Goal: Task Accomplishment & Management: Complete application form

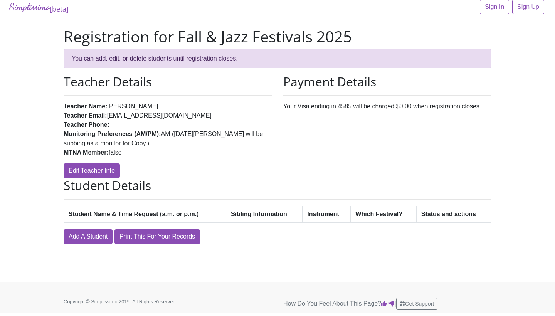
scroll to position [7, 0]
click at [79, 238] on link "Add A Student" at bounding box center [88, 236] width 49 height 15
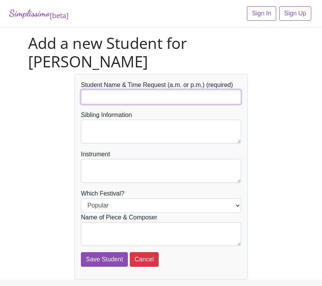
click at [172, 90] on input "text" at bounding box center [161, 97] width 160 height 15
type input "D"
type input "Daniel (p.m.)"
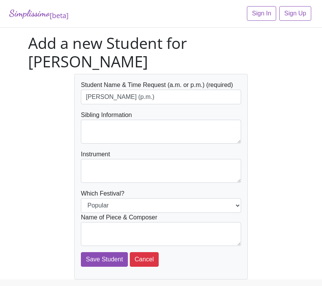
click at [159, 128] on form "Student Name & Time Request (a.m. or p.m.) (required) Daniel (p.m.) Sibling Inf…" at bounding box center [161, 174] width 160 height 187
click at [161, 120] on textarea at bounding box center [161, 132] width 160 height 24
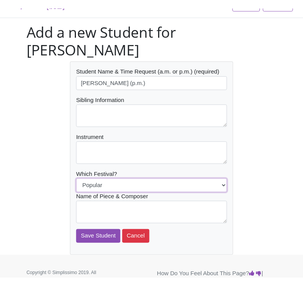
scroll to position [17, 0]
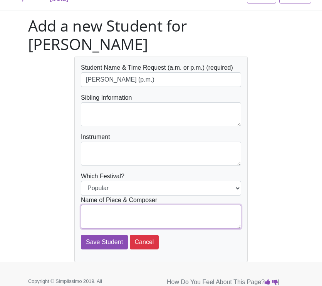
click at [162, 205] on textarea at bounding box center [161, 217] width 160 height 24
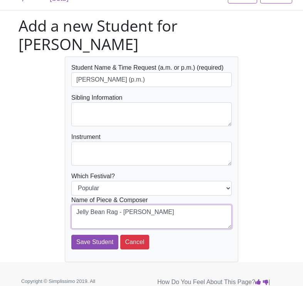
click at [125, 205] on textarea "Jelly Bean Rag - Mier, Martha" at bounding box center [151, 217] width 160 height 24
click at [168, 205] on textarea "Jelly Bean Rag (Mier, Martha" at bounding box center [151, 217] width 160 height 24
type textarea "Jelly Bean Rag (Mier, Martha)"
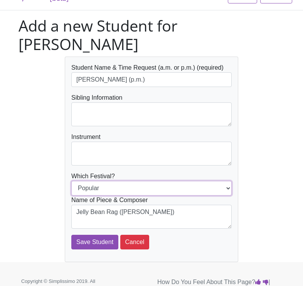
select select "Jazz"
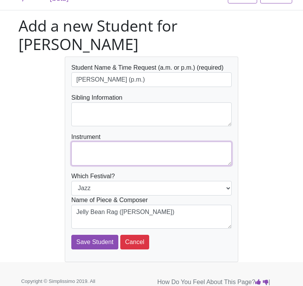
click at [184, 142] on textarea at bounding box center [151, 154] width 160 height 24
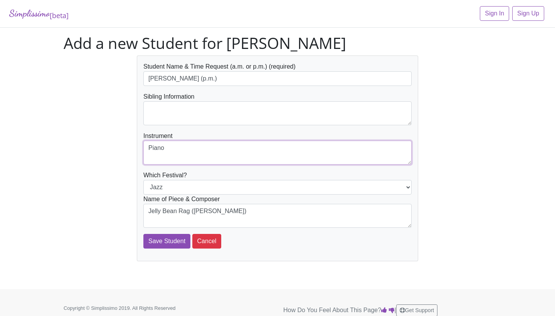
type textarea "Piano"
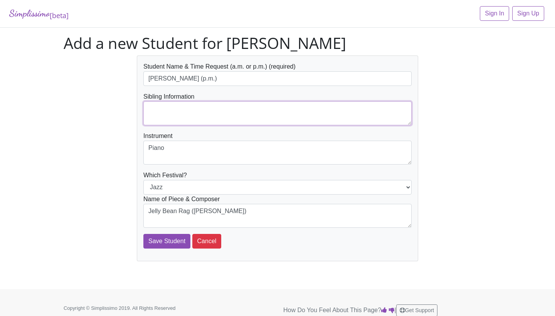
click at [234, 115] on textarea at bounding box center [277, 113] width 268 height 24
type textarea "n/a"
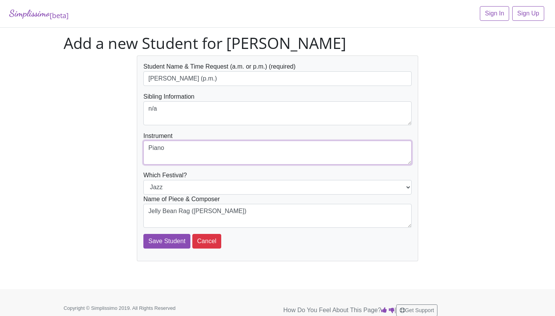
click at [238, 142] on textarea "Piano" at bounding box center [277, 153] width 268 height 24
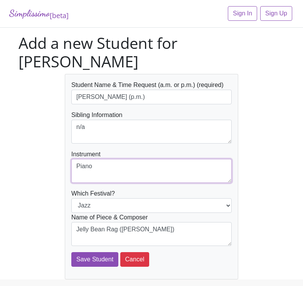
click at [178, 162] on textarea "Piano" at bounding box center [151, 171] width 160 height 24
click at [253, 156] on div "Student Name & Time Request (a.m. or p.m.) (required) Daniel (p.m.) Sibling Inf…" at bounding box center [152, 177] width 278 height 206
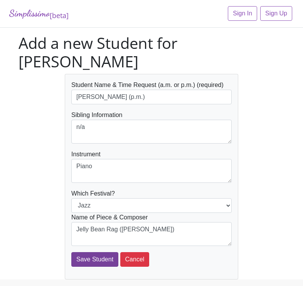
click at [96, 253] on input "Save Student" at bounding box center [94, 260] width 47 height 15
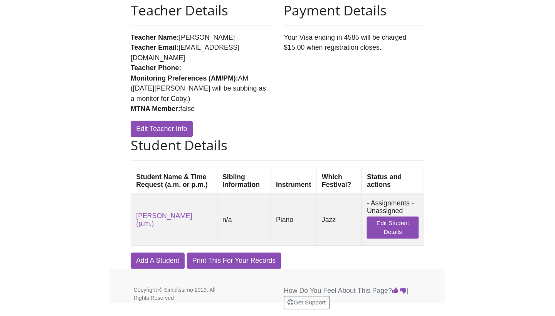
scroll to position [24, 0]
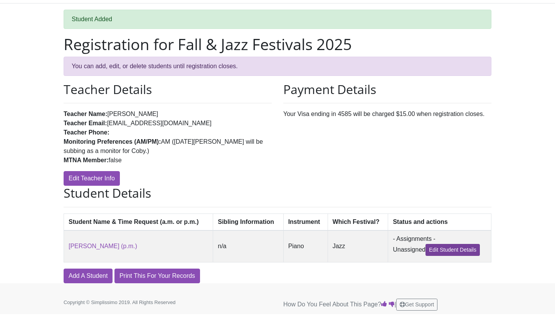
click at [303, 249] on link "Edit Student Details" at bounding box center [453, 250] width 54 height 12
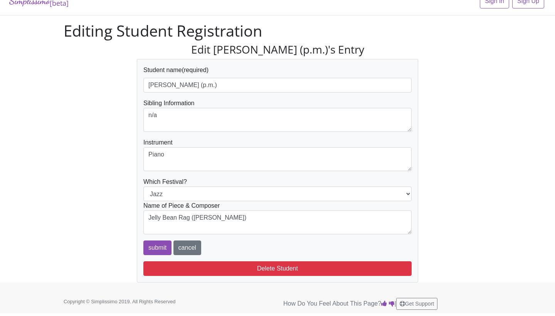
scroll to position [12, 0]
click at [154, 246] on input "submit" at bounding box center [157, 248] width 28 height 15
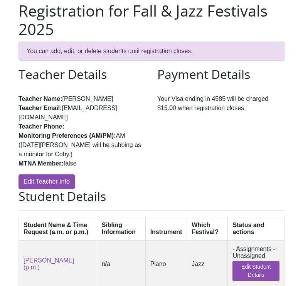
scroll to position [70, 0]
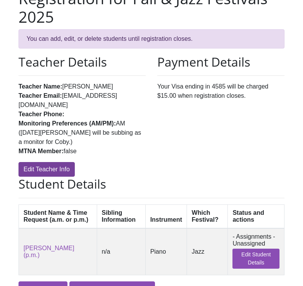
click at [57, 162] on link "Edit Teacher Info" at bounding box center [47, 169] width 56 height 15
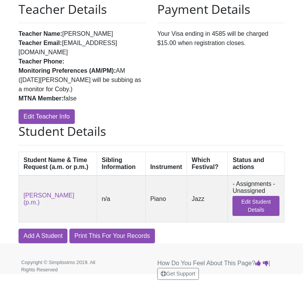
scroll to position [127, 0]
click at [45, 236] on link "Add A Student" at bounding box center [43, 236] width 49 height 15
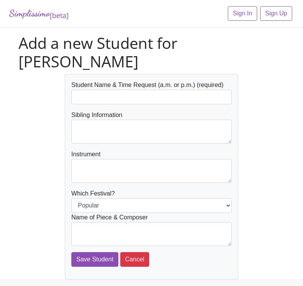
click at [177, 81] on div "Student Name & Time Request (a.m. or p.m.) (required)" at bounding box center [151, 93] width 160 height 24
click at [170, 90] on input "text" at bounding box center [151, 97] width 160 height 15
type input "a"
click at [137, 253] on button "Cancel" at bounding box center [134, 260] width 29 height 15
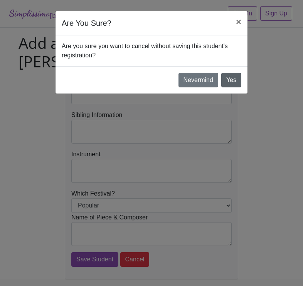
click at [227, 80] on link "Yes" at bounding box center [231, 80] width 20 height 15
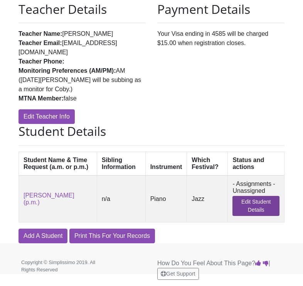
scroll to position [101, 0]
click at [252, 203] on link "Edit Student Details" at bounding box center [255, 206] width 47 height 20
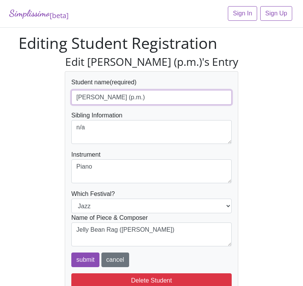
click at [74, 96] on input "[PERSON_NAME] (p.m.)" at bounding box center [151, 97] width 160 height 15
type input "[PERSON_NAME] (p.m.)"
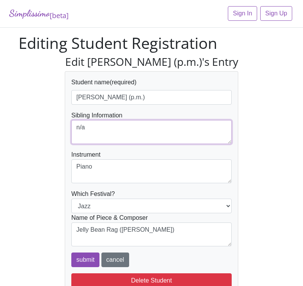
click at [170, 130] on textarea "n/a" at bounding box center [151, 132] width 160 height 24
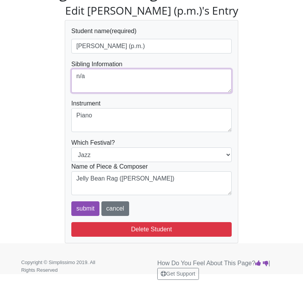
scroll to position [51, 0]
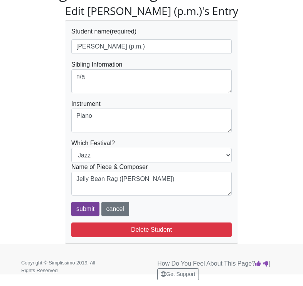
click at [86, 210] on input "submit" at bounding box center [85, 209] width 28 height 15
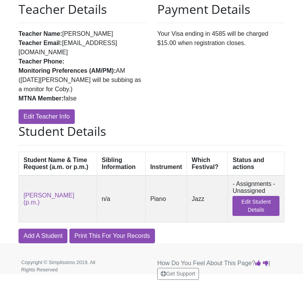
scroll to position [127, 0]
click at [45, 235] on link "Add A Student" at bounding box center [43, 236] width 49 height 15
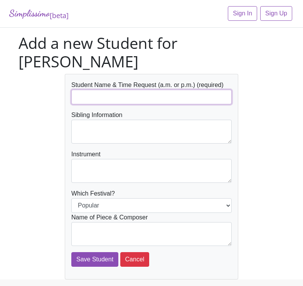
click at [160, 90] on input "text" at bounding box center [151, 97] width 160 height 15
click at [189, 90] on input "text" at bounding box center [151, 97] width 160 height 15
type input "Johnson, Malone"
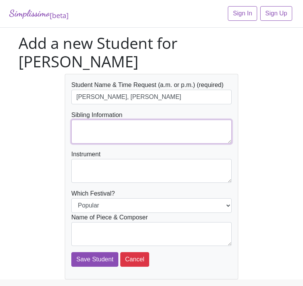
click at [163, 120] on textarea at bounding box center [151, 132] width 160 height 24
click at [96, 120] on textarea "Sibling Milie (student of T" at bounding box center [151, 132] width 160 height 24
drag, startPoint x: 96, startPoint y: 107, endPoint x: 186, endPoint y: 107, distance: 89.8
click at [186, 120] on textarea "Sibling Milie (student of T" at bounding box center [151, 132] width 160 height 24
type textarea "Sibling is Millie"
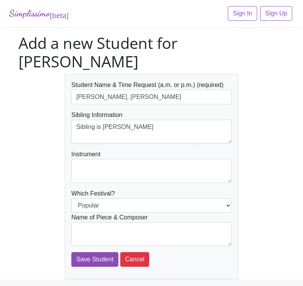
click at [162, 165] on form "Student Name & Time Request (a.m. or p.m.) (required) Johnson, Malone Sibling I…" at bounding box center [151, 174] width 160 height 187
click at [162, 161] on textarea at bounding box center [151, 171] width 160 height 24
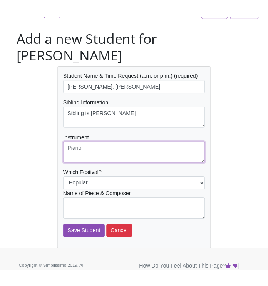
scroll to position [17, 0]
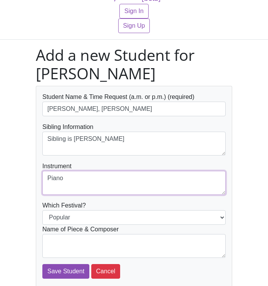
type textarea "Piano"
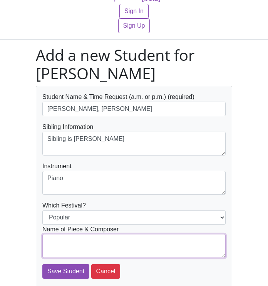
click at [144, 251] on textarea at bounding box center [134, 246] width 184 height 24
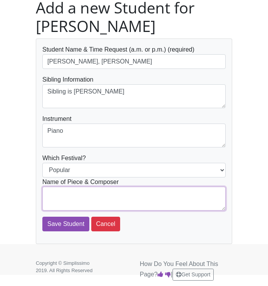
scroll to position [65, 0]
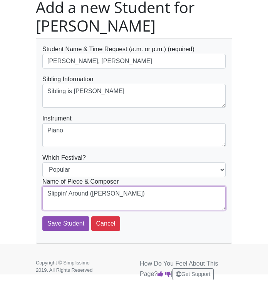
type textarea "Slippin' Around (Mier, Martha)"
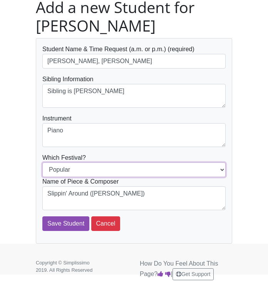
select select "Jazz"
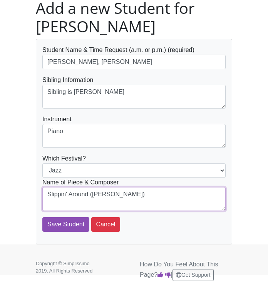
click at [199, 207] on textarea "Slippin' Around (Mier, Martha)" at bounding box center [134, 199] width 184 height 24
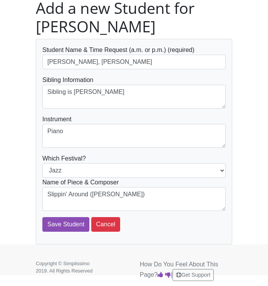
click at [237, 182] on div "Student Name & Time Request (a.m. or p.m.) (required) Johnson, Malone Sibling I…" at bounding box center [134, 142] width 208 height 206
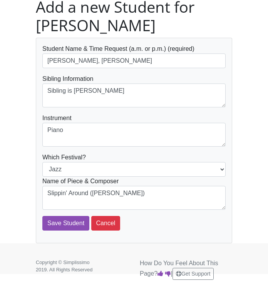
scroll to position [66, 0]
click at [69, 227] on input "Save Student" at bounding box center [65, 223] width 47 height 15
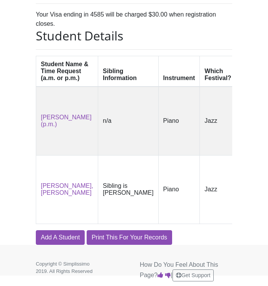
scroll to position [280, 0]
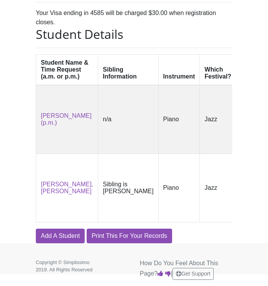
click at [241, 216] on link "Edit Student Details" at bounding box center [258, 202] width 35 height 28
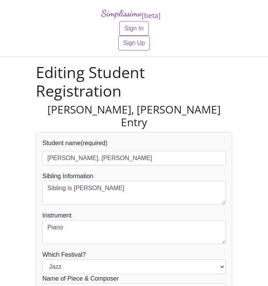
click at [142, 139] on div "Student name (required) Johnson, Malone" at bounding box center [134, 152] width 184 height 27
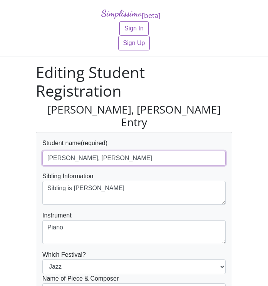
click at [135, 151] on input "Johnson, Malone" at bounding box center [134, 158] width 184 height 15
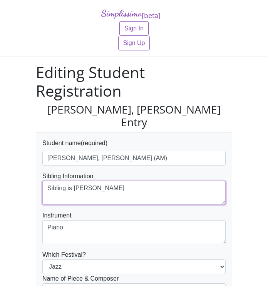
click at [132, 183] on textarea "Sibling is [PERSON_NAME]" at bounding box center [134, 193] width 184 height 24
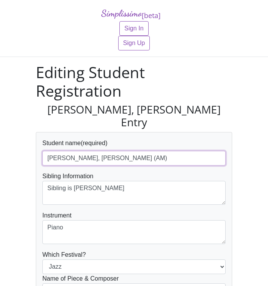
click at [107, 151] on input "Johnson, Malone (AM)" at bounding box center [134, 158] width 184 height 15
click at [108, 151] on input "Johnson, Malone (a.m.)" at bounding box center [134, 158] width 184 height 15
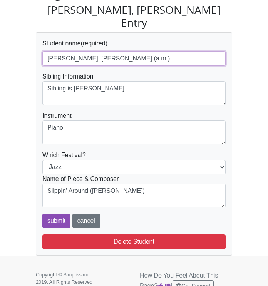
scroll to position [99, 0]
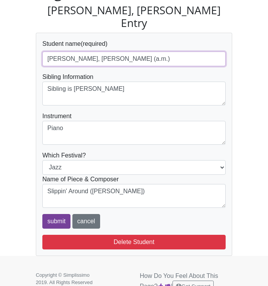
type input "[PERSON_NAME], [PERSON_NAME] (a.m.)"
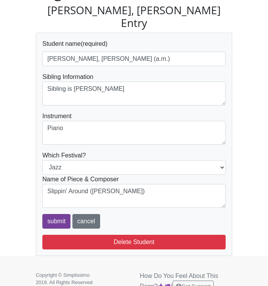
click at [59, 214] on input "submit" at bounding box center [56, 221] width 28 height 15
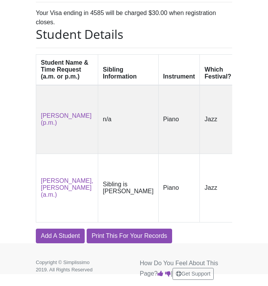
scroll to position [298, 0]
click at [58, 240] on link "Add A Student" at bounding box center [60, 236] width 49 height 15
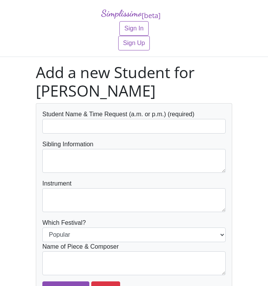
scroll to position [6, 0]
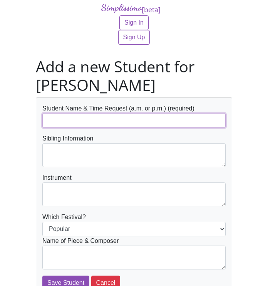
click at [121, 125] on input "text" at bounding box center [134, 120] width 184 height 15
type input "[PERSON_NAME] (a.m.)"
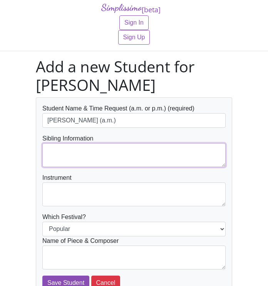
click at [120, 162] on textarea at bounding box center [134, 155] width 184 height 24
type textarea "Sibling is [PERSON_NAME]"
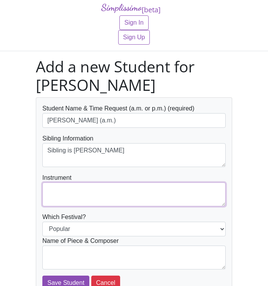
click at [107, 187] on textarea at bounding box center [134, 195] width 184 height 24
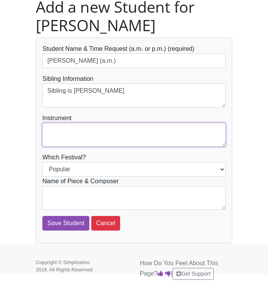
scroll to position [66, 0]
type textarea "Piano"
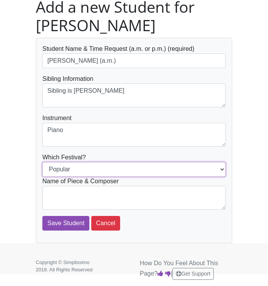
select select "Jazz"
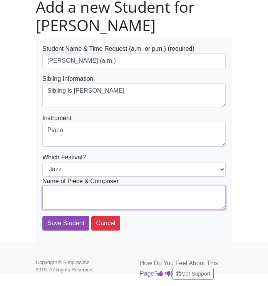
click at [91, 190] on textarea at bounding box center [134, 198] width 184 height 24
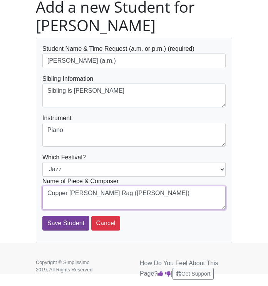
type textarea "Copper [PERSON_NAME] Rag ([PERSON_NAME])"
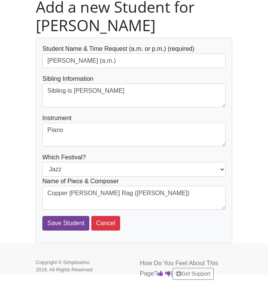
click at [68, 226] on input "Save Student" at bounding box center [65, 223] width 47 height 15
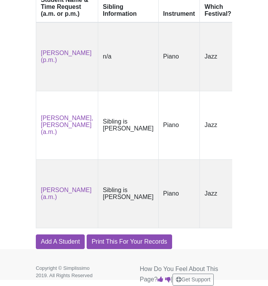
scroll to position [344, 0]
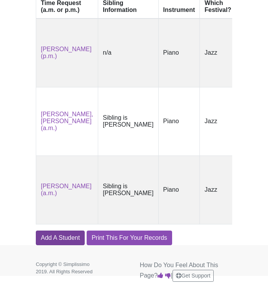
click at [56, 246] on link "Add A Student" at bounding box center [60, 238] width 49 height 15
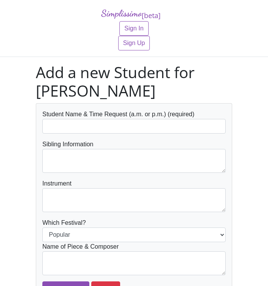
click at [140, 137] on form "Student Name & Time Request (a.m. or p.m.) (required) Sibling Information Instr…" at bounding box center [134, 203] width 184 height 187
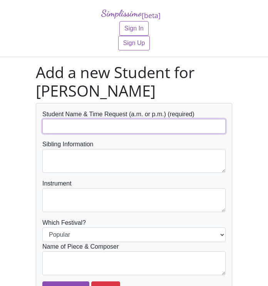
click at [150, 126] on input "text" at bounding box center [134, 126] width 184 height 15
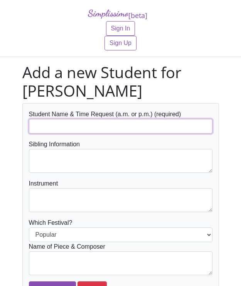
type input "N"
type input "[PERSON_NAME] (a.m.)"
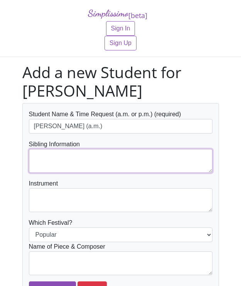
click at [145, 150] on textarea at bounding box center [121, 161] width 184 height 24
type textarea "n/a"
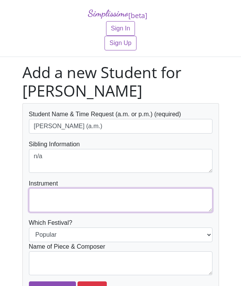
click at [111, 197] on textarea at bounding box center [121, 201] width 184 height 24
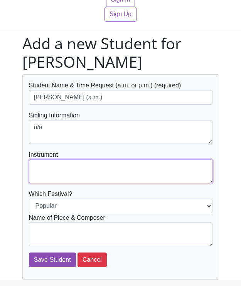
scroll to position [37, 0]
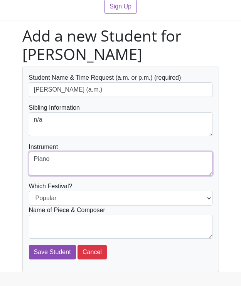
type textarea "Piano"
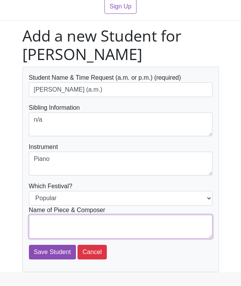
click at [101, 224] on textarea at bounding box center [121, 227] width 184 height 24
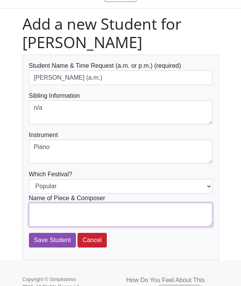
scroll to position [54, 0]
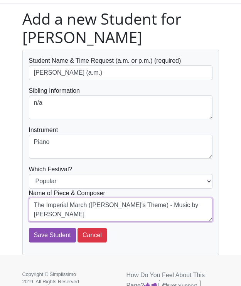
click at [61, 212] on textarea "The Imperial March (Darth Vader's Theme) - Music by Williams John" at bounding box center [121, 210] width 184 height 24
click at [77, 216] on textarea "The Imperial March (Darth Vader's Theme) - Music by Williams, John" at bounding box center [121, 210] width 184 height 24
drag, startPoint x: 160, startPoint y: 204, endPoint x: 184, endPoint y: 202, distance: 23.9
click at [184, 203] on textarea "The Imperial March (Darth Vader's Theme) - Music by Williams, John and Arranged…" at bounding box center [121, 210] width 184 height 24
drag, startPoint x: 96, startPoint y: 215, endPoint x: 17, endPoint y: 215, distance: 79.8
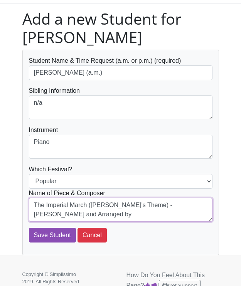
click at [17, 215] on div "Student Name & Time Request (a.m. or p.m.) (required) Nip, Nathaniel (a.m.) Sib…" at bounding box center [121, 153] width 208 height 206
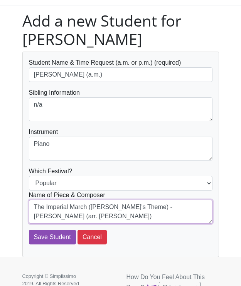
type textarea "The Imperial March (Darth Vader's Theme) - Williams, John (arr. Coates, Dan)"
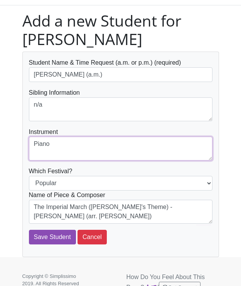
click at [119, 151] on textarea "Piano" at bounding box center [121, 149] width 184 height 24
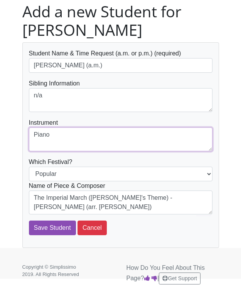
scroll to position [61, 0]
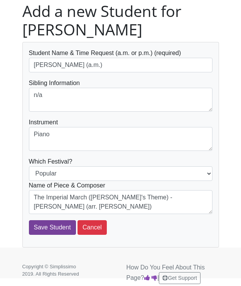
click at [55, 231] on input "Save Student" at bounding box center [52, 228] width 47 height 15
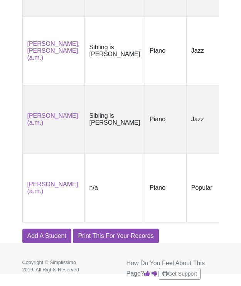
scroll to position [435, 0]
click at [44, 232] on link "Add A Student" at bounding box center [46, 236] width 49 height 15
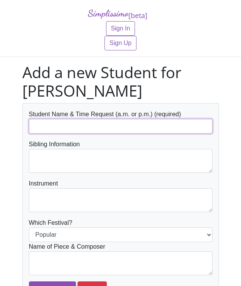
click at [113, 129] on input "text" at bounding box center [121, 126] width 184 height 15
type input "[PERSON_NAME]"
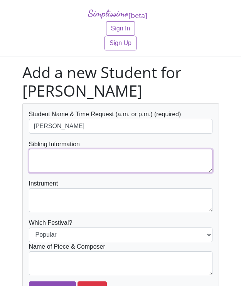
click at [58, 152] on textarea at bounding box center [121, 161] width 184 height 24
type textarea "P"
type textarea "Sibling is [PERSON_NAME]"
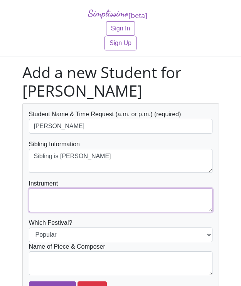
click at [69, 193] on textarea at bounding box center [121, 201] width 184 height 24
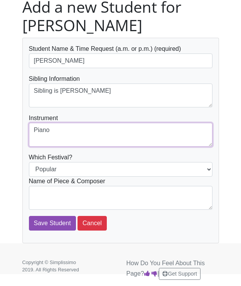
scroll to position [66, 0]
type textarea "Piano"
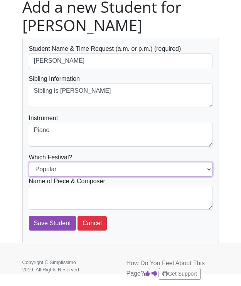
select select "Jazz"
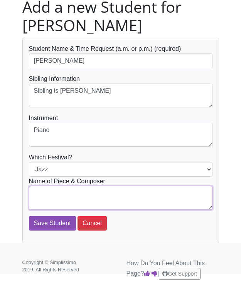
click at [77, 208] on textarea at bounding box center [121, 198] width 184 height 24
click at [77, 192] on textarea "Five Foot Two (Playtime Jazz & Blues" at bounding box center [121, 198] width 184 height 24
click at [184, 195] on textarea "Five Foot Two (Faber Level 1 Playtime Jazz & Blues" at bounding box center [121, 198] width 184 height 24
type textarea "Five Foot Two (Faber Level 1 Playtime Jazz & Blues)"
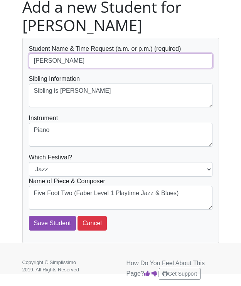
click at [90, 58] on input "Palikhe, Shasta" at bounding box center [121, 61] width 184 height 15
type input "[PERSON_NAME] (p.m.)"
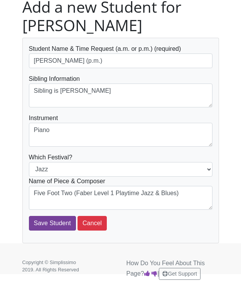
click at [56, 219] on input "Save Student" at bounding box center [52, 223] width 47 height 15
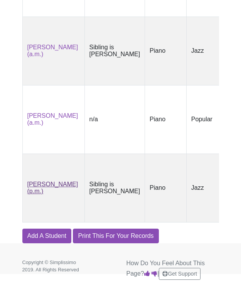
scroll to position [504, 0]
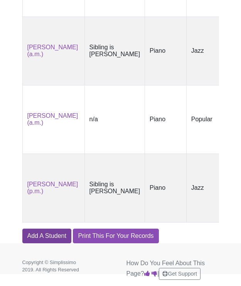
click at [47, 232] on link "Add A Student" at bounding box center [46, 236] width 49 height 15
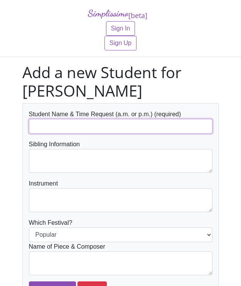
click at [101, 130] on input "text" at bounding box center [121, 126] width 184 height 15
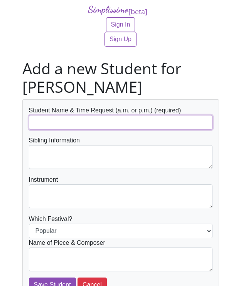
scroll to position [5, 0]
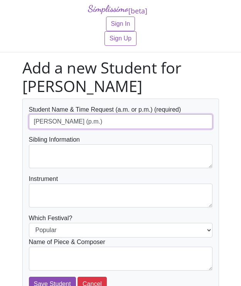
type input "[PERSON_NAME] (p.m.)"
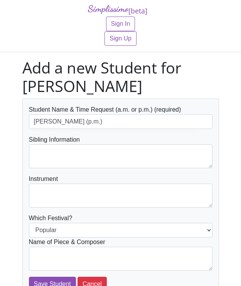
click at [113, 175] on div "Instrument" at bounding box center [121, 191] width 184 height 33
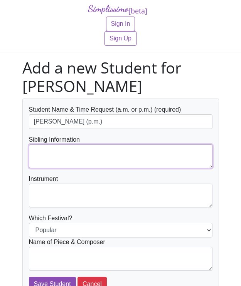
click at [116, 161] on textarea at bounding box center [121, 157] width 184 height 24
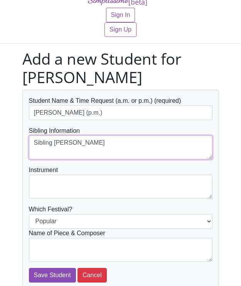
type textarea "Sibling [PERSON_NAME]"
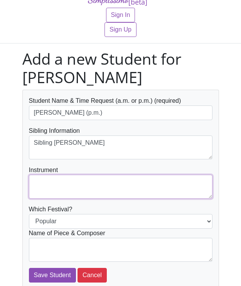
click at [104, 195] on textarea at bounding box center [121, 187] width 184 height 24
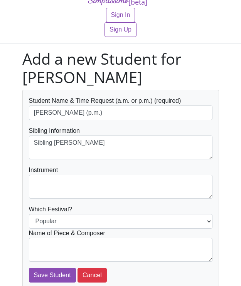
click at [101, 173] on div "Instrument" at bounding box center [121, 182] width 184 height 33
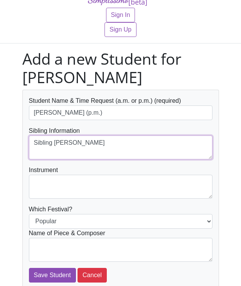
click at [117, 152] on textarea "Sibling [PERSON_NAME]" at bounding box center [121, 148] width 184 height 24
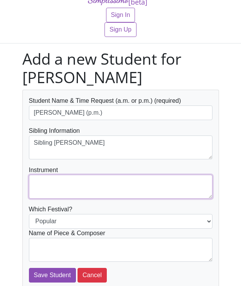
click at [102, 196] on textarea at bounding box center [121, 187] width 184 height 24
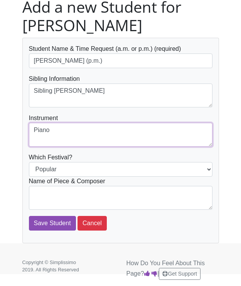
scroll to position [66, 0]
type textarea "Piano"
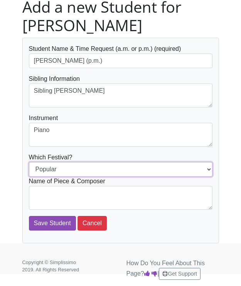
select select "Jazz"
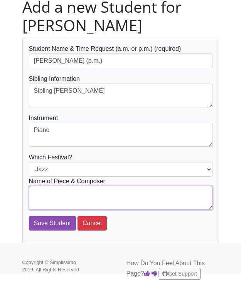
click at [102, 197] on textarea at bounding box center [121, 198] width 184 height 24
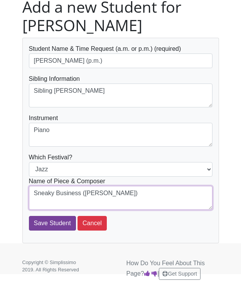
type textarea "Sneaky Business ([PERSON_NAME])"
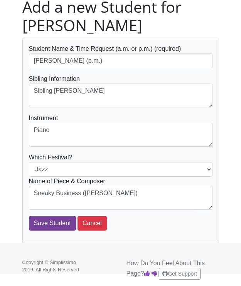
click at [50, 228] on input "Save Student" at bounding box center [52, 223] width 47 height 15
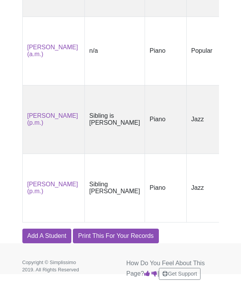
scroll to position [572, 0]
click at [44, 238] on link "Add A Student" at bounding box center [46, 236] width 49 height 15
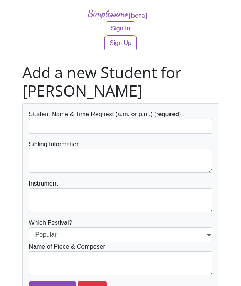
click at [121, 89] on h1 "Add a new Student for Coby Canale" at bounding box center [120, 81] width 197 height 37
click at [100, 118] on div "Student Name & Time Request (a.m. or p.m.) (required)" at bounding box center [121, 122] width 184 height 24
click at [79, 135] on form "Student Name & Time Request (a.m. or p.m.) (required) Sibling Information Instr…" at bounding box center [121, 203] width 184 height 187
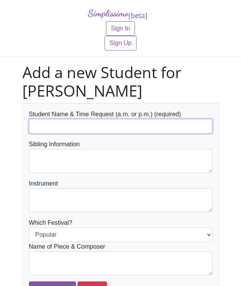
click at [83, 128] on input "text" at bounding box center [121, 126] width 184 height 15
type input "[PERSON_NAME] (p.m.)"
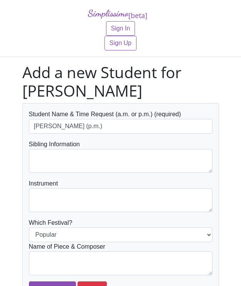
click at [61, 147] on div "Sibling Information" at bounding box center [121, 156] width 184 height 33
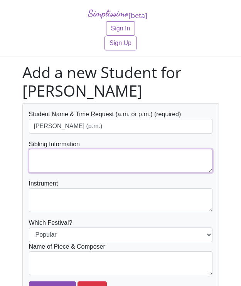
click at [55, 158] on textarea at bounding box center [121, 161] width 184 height 24
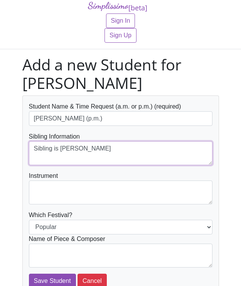
type textarea "Sibling is [PERSON_NAME]"
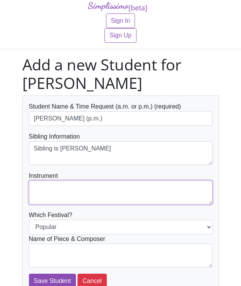
click at [35, 203] on textarea at bounding box center [121, 193] width 184 height 24
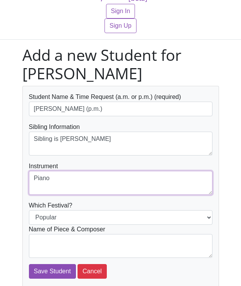
type textarea "Piano"
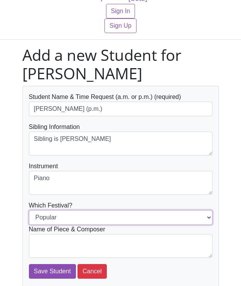
drag, startPoint x: 39, startPoint y: 217, endPoint x: 49, endPoint y: 237, distance: 22.6
click at [49, 238] on form "Student Name & Time Request (a.m. or p.m.) (required) Perales, Braydon (p.m.) S…" at bounding box center [121, 186] width 184 height 187
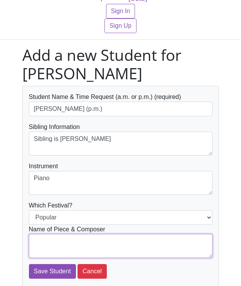
click at [47, 252] on textarea at bounding box center [121, 246] width 184 height 24
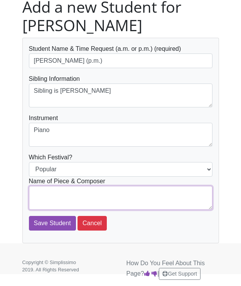
scroll to position [66, 0]
click at [32, 193] on textarea "The Imperial March (Darth Vader's Theme)" at bounding box center [121, 198] width 184 height 24
click at [179, 190] on textarea "Piece: The Imperial March (Darth Vader's Theme)" at bounding box center [121, 198] width 184 height 24
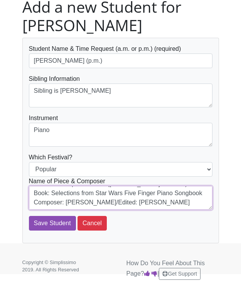
scroll to position [0, 0]
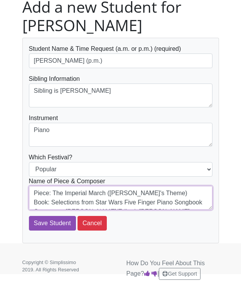
drag, startPoint x: 129, startPoint y: 206, endPoint x: 32, endPoint y: 144, distance: 114.8
click at [32, 144] on form "Student Name & Time Request (a.m. or p.m.) (required) Perales, Braydon (p.m.) S…" at bounding box center [121, 137] width 184 height 187
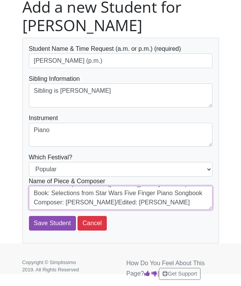
click at [139, 204] on textarea "Piece: The Imperial March (Darth Vader's Theme) Book: Selections from Star Wars…" at bounding box center [121, 198] width 184 height 24
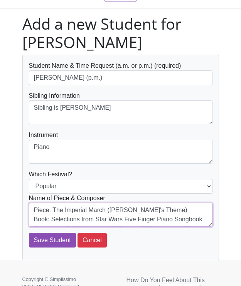
scroll to position [44, 0]
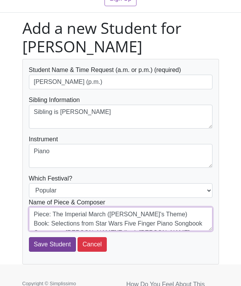
type textarea "Piece: The Imperial March (Darth Vader's Theme) Book: Selections from Star Wars…"
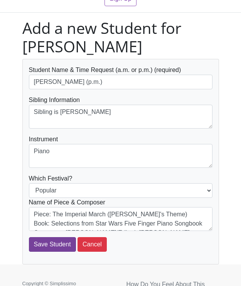
click at [55, 249] on input "Save Student" at bounding box center [52, 244] width 47 height 15
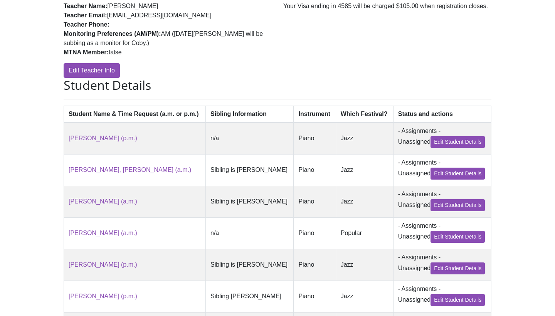
scroll to position [114, 0]
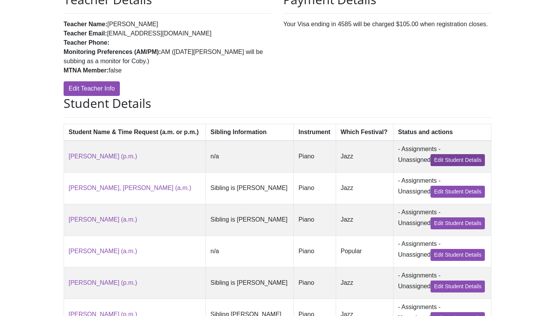
click at [241, 160] on link "Edit Student Details" at bounding box center [458, 160] width 54 height 12
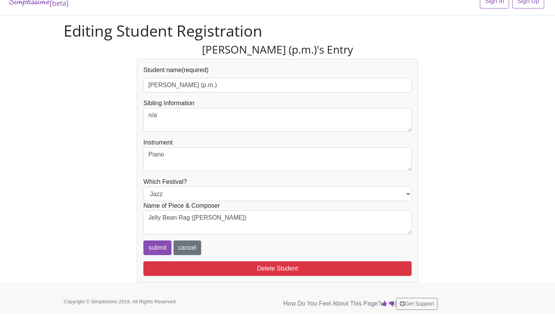
scroll to position [12, 0]
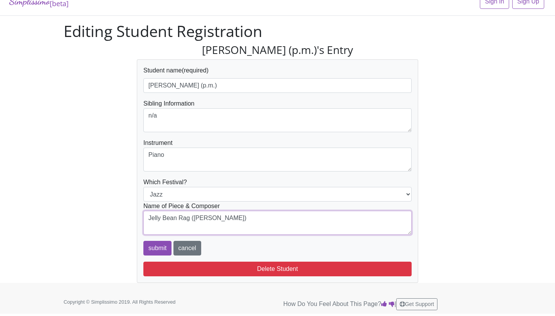
click at [152, 227] on textarea "Jelly Bean Rag (Mier, Martha)" at bounding box center [277, 223] width 268 height 24
paste textarea "Piece: The Imperial March (Darth Vader's Theme) Book: Selections from Star Wars…"
drag, startPoint x: 148, startPoint y: 219, endPoint x: 191, endPoint y: 219, distance: 43.2
click at [191, 219] on textarea "Jelly Bean Rag (Mier, Martha)" at bounding box center [277, 223] width 268 height 24
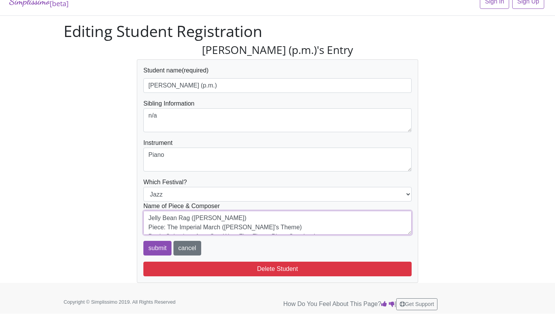
drag, startPoint x: 168, startPoint y: 229, endPoint x: 220, endPoint y: 229, distance: 52.0
click at [220, 229] on textarea "Jelly Bean Rag (Mier, Martha)" at bounding box center [277, 223] width 268 height 24
paste textarea "Jelly Bean Rag"
drag, startPoint x: 284, startPoint y: 227, endPoint x: 213, endPoint y: 224, distance: 70.6
click at [213, 224] on textarea "Jelly Bean Rag (Mier, Martha)" at bounding box center [277, 223] width 268 height 24
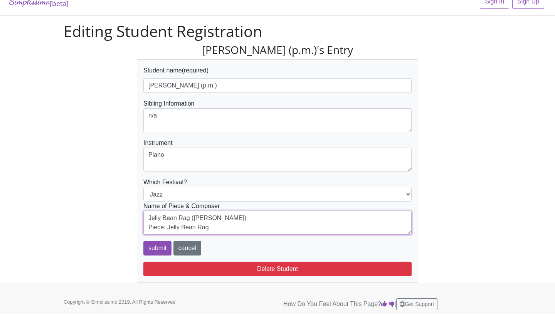
click at [168, 227] on textarea "Jelly Bean Rag (Mier, Martha)" at bounding box center [277, 223] width 268 height 24
drag, startPoint x: 192, startPoint y: 218, endPoint x: 229, endPoint y: 217, distance: 37.4
click at [229, 217] on textarea "Jelly Bean Rag (Mier, Martha)" at bounding box center [277, 223] width 268 height 24
click at [241, 218] on textarea "Jelly Bean Rag (Mier, Martha)" at bounding box center [277, 223] width 268 height 24
drag, startPoint x: 246, startPoint y: 218, endPoint x: 139, endPoint y: 218, distance: 107.2
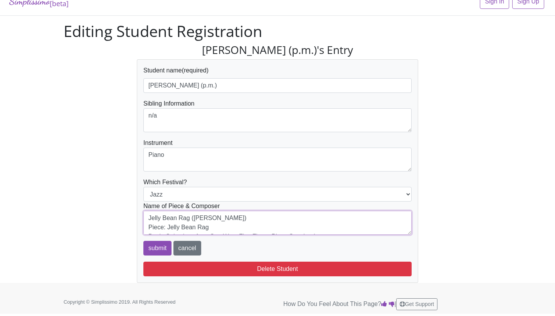
click at [139, 218] on div "Student name (required) Guerrero, Daniel (p.m.) Sibling Information n/a Instrum…" at bounding box center [277, 171] width 281 height 224
click at [148, 226] on textarea "Jelly Bean Rag (Mier, Martha)" at bounding box center [277, 223] width 268 height 24
drag, startPoint x: 183, startPoint y: 223, endPoint x: 233, endPoint y: 223, distance: 50.5
click at [234, 223] on textarea "Jelly Bean Rag (Mier, Martha)" at bounding box center [277, 223] width 268 height 24
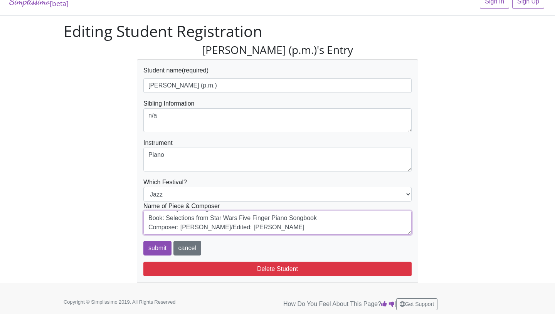
paste textarea "(Mier, Martha)"
click at [183, 224] on textarea "Jelly Bean Rag (Mier, Martha)" at bounding box center [277, 223] width 268 height 24
click at [231, 229] on textarea "Jelly Bean Rag (Mier, Martha)" at bounding box center [277, 223] width 268 height 24
click at [230, 228] on textarea "Jelly Bean Rag (Mier, Martha)" at bounding box center [277, 223] width 268 height 24
click at [229, 219] on textarea "Jelly Bean Rag (Mier, Martha)" at bounding box center [277, 223] width 268 height 24
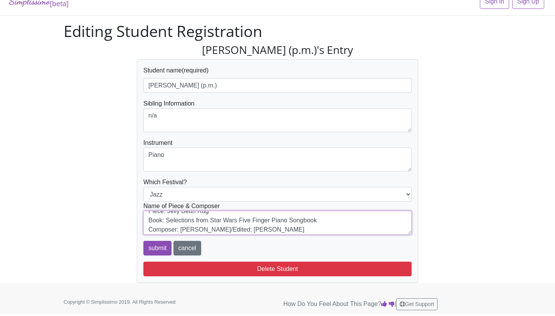
scroll to position [8, 0]
drag, startPoint x: 167, startPoint y: 219, endPoint x: 321, endPoint y: 217, distance: 153.4
click at [241, 218] on textarea "Jelly Bean Rag (Mier, Martha)" at bounding box center [277, 223] width 268 height 24
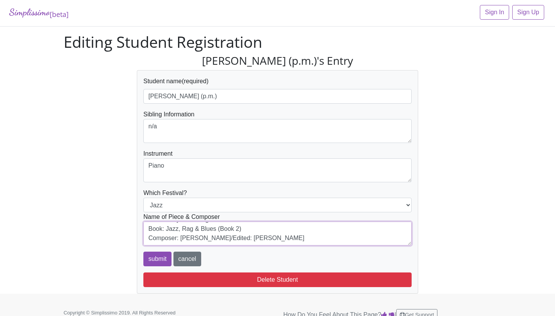
scroll to position [17, 0]
drag, startPoint x: 254, startPoint y: 237, endPoint x: 197, endPoint y: 237, distance: 56.7
click at [197, 237] on textarea "Jelly Bean Rag (Mier, Martha)" at bounding box center [277, 234] width 268 height 24
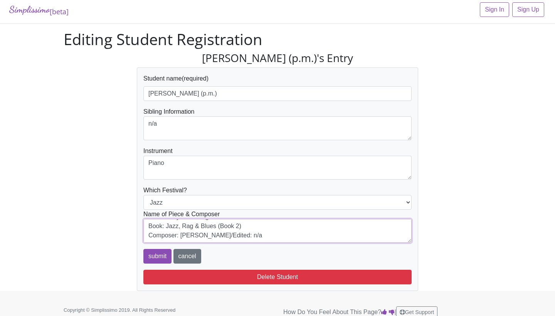
scroll to position [0, 0]
drag, startPoint x: 215, startPoint y: 235, endPoint x: 153, endPoint y: 205, distance: 69.0
click at [153, 205] on form "Student name (required) Guerrero, Daniel (p.m.) Sibling Information n/a Instrum…" at bounding box center [277, 169] width 268 height 190
click at [239, 234] on textarea "Jelly Bean Rag (Mier, Martha)" at bounding box center [277, 231] width 268 height 24
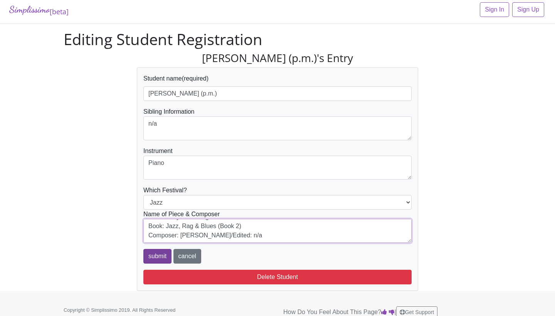
type textarea "Piece: Jelly Bean Rag Book: Jazz, Rag & Blues (Book 2) Composer: Mier, Martha A…"
click at [160, 256] on input "submit" at bounding box center [157, 256] width 28 height 15
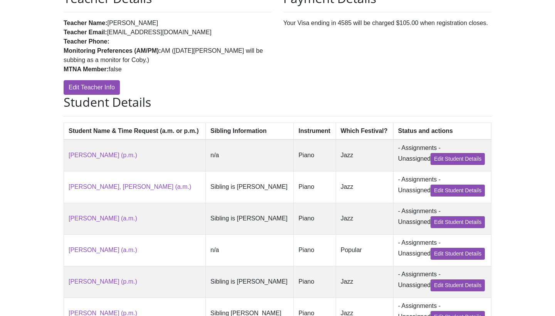
scroll to position [116, 0]
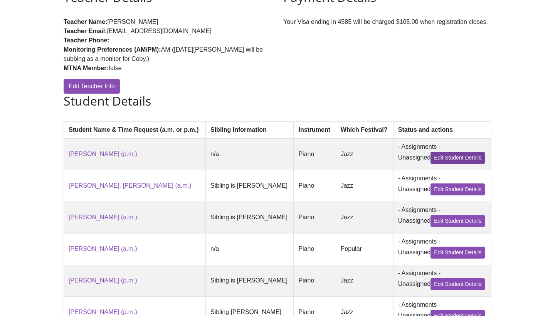
click at [445, 153] on link "Edit Student Details" at bounding box center [458, 158] width 54 height 12
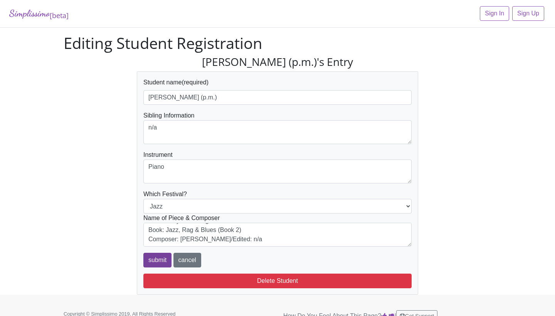
scroll to position [19, 0]
click at [158, 259] on input "submit" at bounding box center [157, 260] width 28 height 15
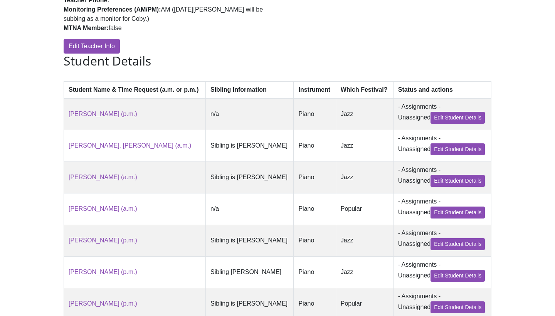
scroll to position [157, 0]
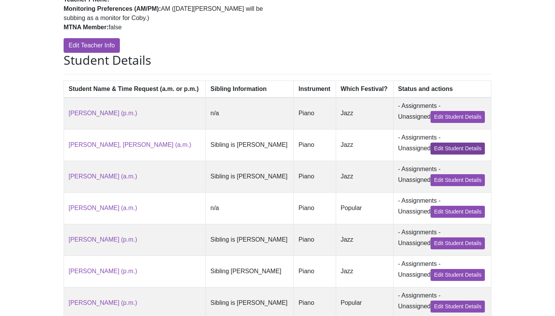
click at [460, 143] on link "Edit Student Details" at bounding box center [458, 149] width 54 height 12
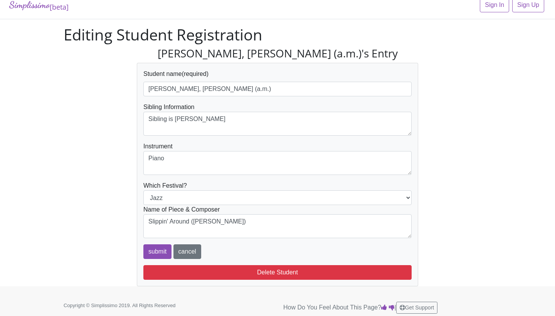
scroll to position [11, 0]
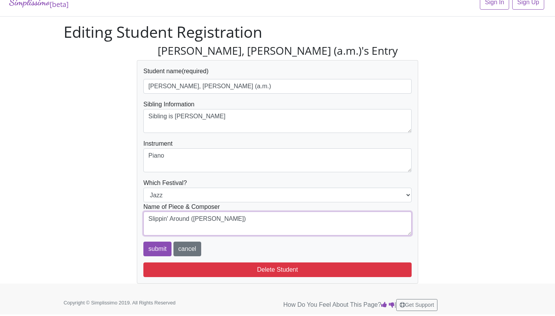
click at [204, 227] on textarea "Slippin' Around ([PERSON_NAME])" at bounding box center [277, 224] width 268 height 24
paste textarea "Piece: Jelly Bean Rag Book: Jazz, Rag & Blues (Book 2) Composer: [PERSON_NAME]/…"
drag, startPoint x: 168, startPoint y: 227, endPoint x: 253, endPoint y: 227, distance: 84.4
click at [253, 227] on textarea "Slippin' Around ([PERSON_NAME])" at bounding box center [277, 224] width 268 height 24
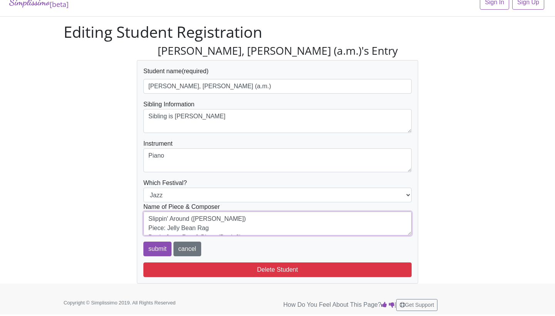
click at [253, 227] on textarea "Slippin' Around ([PERSON_NAME])" at bounding box center [277, 224] width 268 height 24
drag, startPoint x: 191, startPoint y: 219, endPoint x: 135, endPoint y: 219, distance: 55.9
click at [135, 219] on div "[PERSON_NAME], [PERSON_NAME] (a.m.)'s Entry Student name (required) [PERSON_NAM…" at bounding box center [277, 164] width 293 height 240
drag, startPoint x: 168, startPoint y: 226, endPoint x: 231, endPoint y: 226, distance: 62.8
click at [231, 226] on textarea "Slippin' Around ([PERSON_NAME])" at bounding box center [277, 224] width 268 height 24
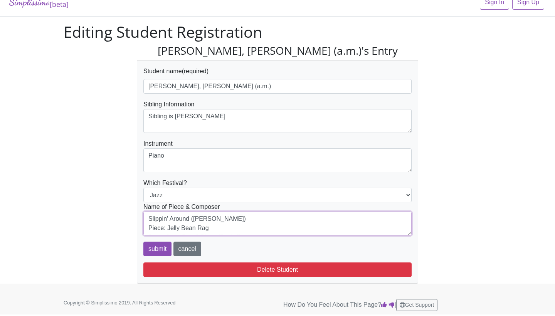
paste textarea "Slippin' Around"
drag, startPoint x: 244, startPoint y: 220, endPoint x: 108, endPoint y: 220, distance: 136.5
click at [108, 220] on div "[PERSON_NAME], [PERSON_NAME] (a.m.)'s Entry Student name (required) [PERSON_NAM…" at bounding box center [277, 164] width 439 height 240
click at [145, 226] on textarea "Slippin' Around ([PERSON_NAME])" at bounding box center [277, 224] width 268 height 24
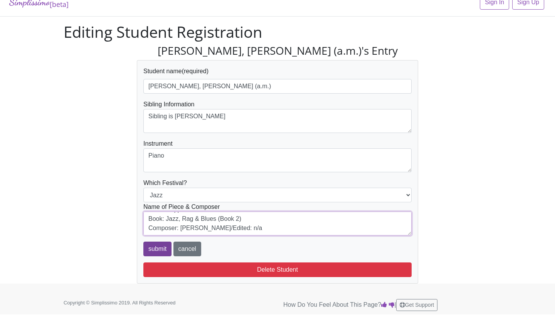
type textarea "Piece: Slippin' Around Book: Jazz, Rag & Blues (Book 2) Composer: [PERSON_NAME]…"
click at [155, 250] on input "submit" at bounding box center [157, 249] width 28 height 15
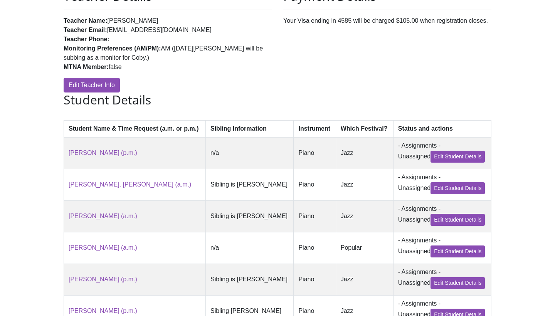
scroll to position [137, 0]
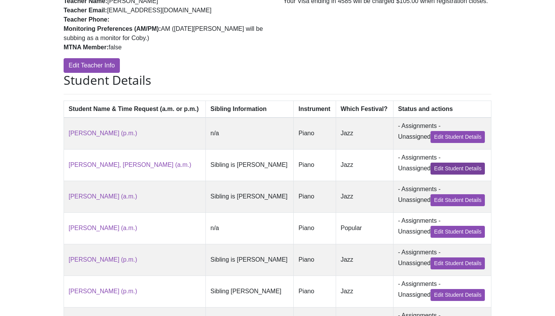
click at [451, 163] on link "Edit Student Details" at bounding box center [458, 169] width 54 height 12
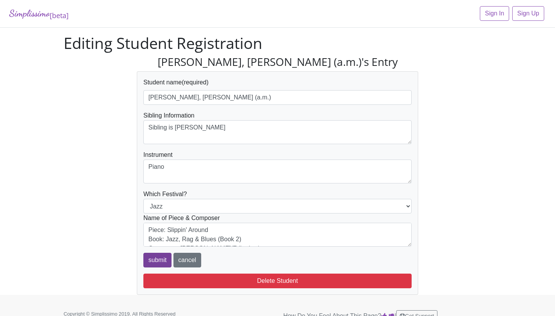
click at [161, 262] on input "submit" at bounding box center [157, 260] width 28 height 15
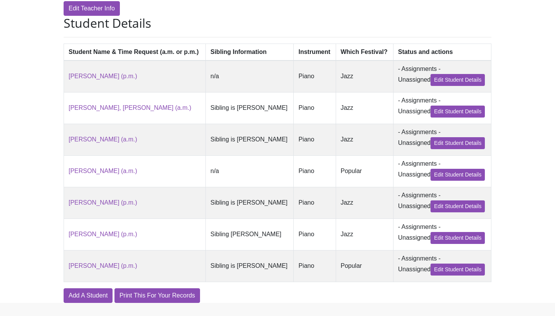
scroll to position [199, 0]
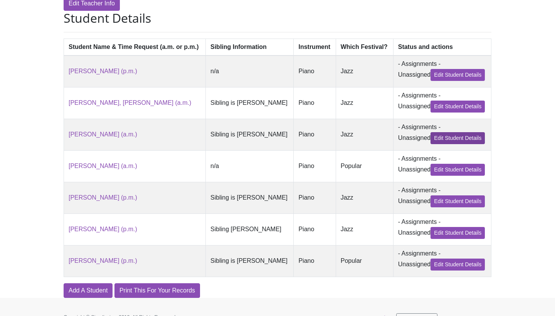
click at [449, 135] on link "Edit Student Details" at bounding box center [458, 138] width 54 height 12
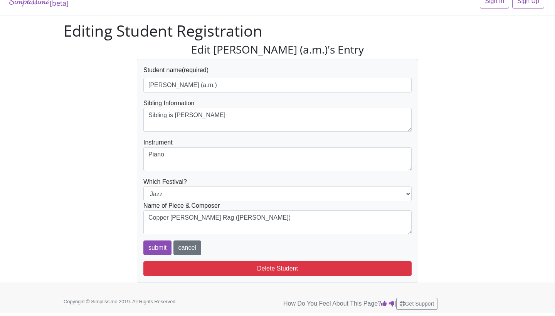
scroll to position [12, 0]
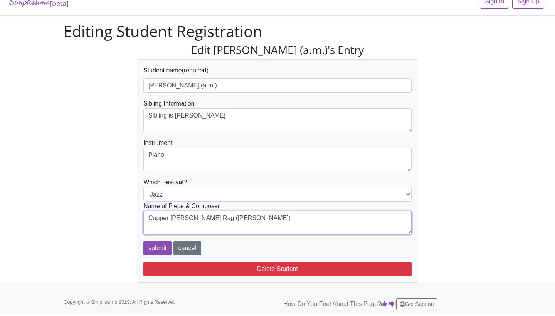
click at [251, 221] on textarea "Copper Penny Rag (Mier, Martha)" at bounding box center [277, 223] width 268 height 24
paste textarea "Slippin' Around"
drag, startPoint x: 217, startPoint y: 225, endPoint x: 133, endPoint y: 225, distance: 84.0
click at [133, 225] on div "Edit [PERSON_NAME] (a.m.)'s Entry Student name (required) [PERSON_NAME] (a.m.) …" at bounding box center [277, 164] width 293 height 240
type textarea "Copper [PERSON_NAME] Rag ([PERSON_NAME])"
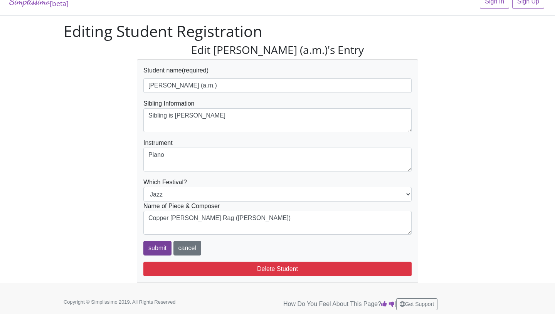
click at [162, 251] on input "submit" at bounding box center [157, 248] width 28 height 15
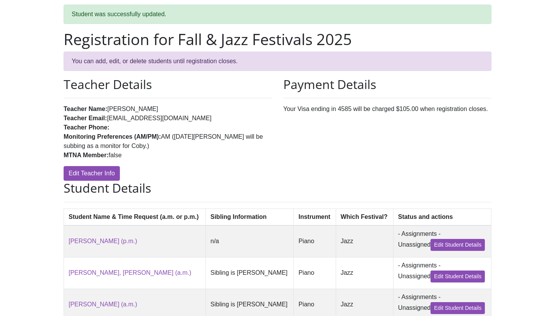
scroll to position [38, 0]
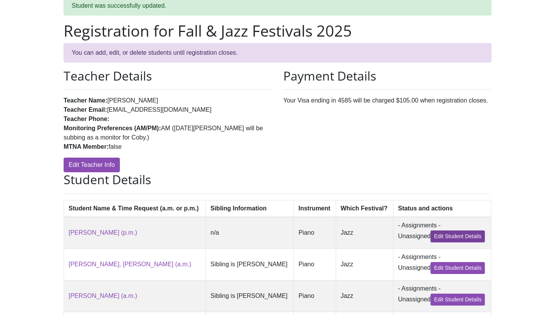
click at [435, 239] on link "Edit Student Details" at bounding box center [458, 237] width 54 height 12
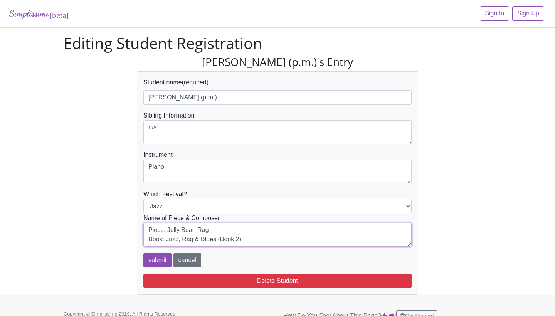
drag, startPoint x: 235, startPoint y: 239, endPoint x: 155, endPoint y: 175, distance: 102.1
click at [155, 175] on form "Student name (required) Guerrero, Daniel (p.m.) Sibling Information n/a Instrum…" at bounding box center [277, 173] width 268 height 190
click at [155, 258] on input "submit" at bounding box center [157, 260] width 28 height 15
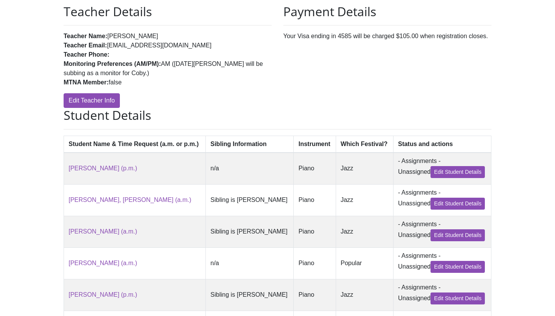
scroll to position [150, 0]
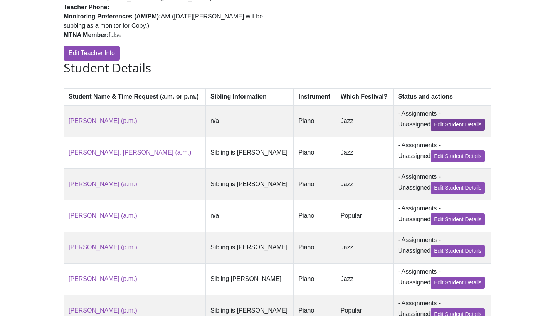
click at [444, 120] on link "Edit Student Details" at bounding box center [458, 125] width 54 height 12
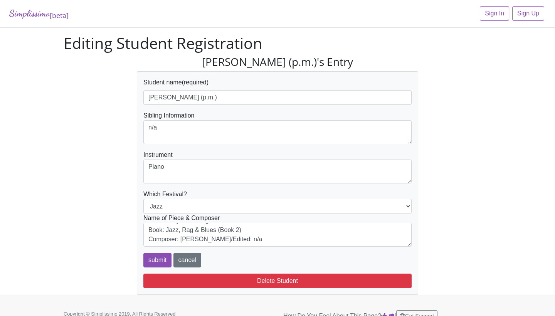
scroll to position [19, 0]
click at [153, 258] on input "submit" at bounding box center [157, 260] width 28 height 15
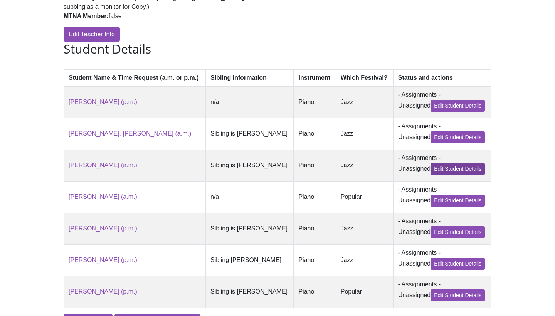
scroll to position [169, 0]
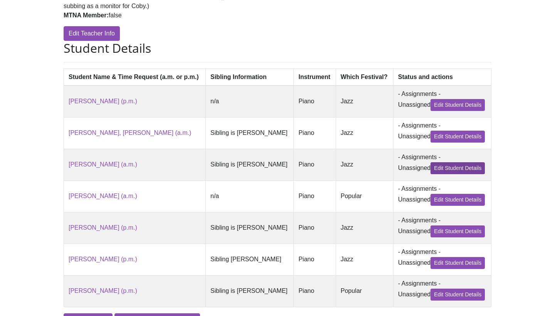
click at [437, 169] on link "Edit Student Details" at bounding box center [458, 168] width 54 height 12
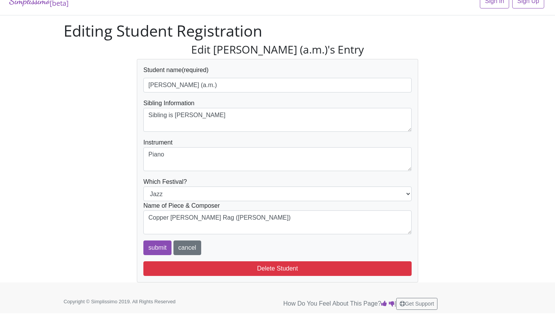
scroll to position [12, 0]
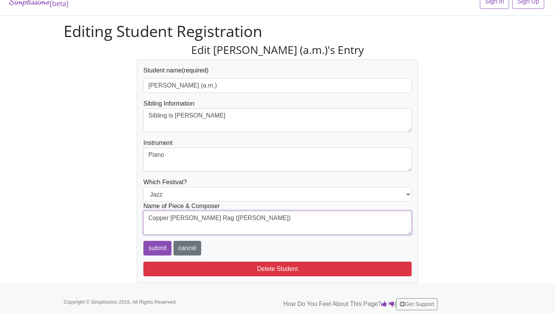
click at [242, 228] on textarea "Copper [PERSON_NAME] Rag ([PERSON_NAME])" at bounding box center [277, 223] width 268 height 24
click at [163, 228] on textarea "Copper [PERSON_NAME] Rag ([PERSON_NAME])" at bounding box center [277, 223] width 268 height 24
paste textarea "Piece: Jelly Bean Rag Book: Jazz, Rag & Blues (Book 2) Composer: [PERSON_NAME]/…"
drag, startPoint x: 167, startPoint y: 227, endPoint x: 196, endPoint y: 226, distance: 29.3
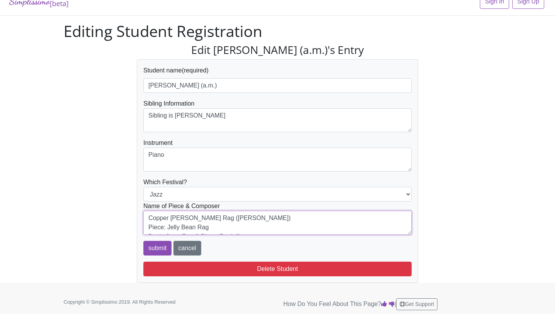
click at [196, 226] on textarea "Copper [PERSON_NAME] Rag ([PERSON_NAME])" at bounding box center [277, 223] width 268 height 24
drag, startPoint x: 202, startPoint y: 220, endPoint x: 111, endPoint y: 220, distance: 91.0
click at [111, 220] on div "Edit Katekar, Tanvi (a.m.)'s Entry Student name (required) Katekar, Tanvi (a.m.…" at bounding box center [277, 164] width 439 height 240
drag, startPoint x: 167, startPoint y: 222, endPoint x: 217, endPoint y: 222, distance: 49.7
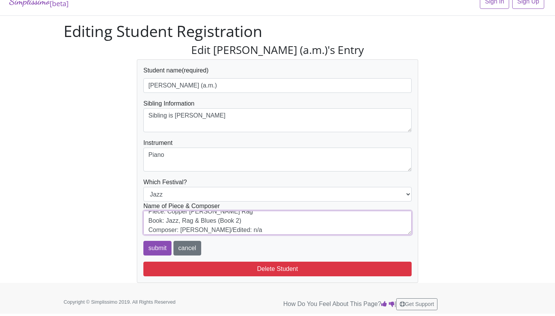
click at [217, 222] on textarea "Copper Penny Rag (Mier, Martha)" at bounding box center [277, 223] width 268 height 24
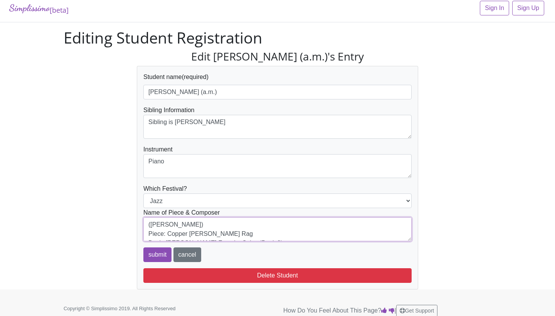
drag, startPoint x: 204, startPoint y: 220, endPoint x: 152, endPoint y: 220, distance: 52.0
click at [152, 220] on textarea "Copper Penny Rag (Mier, Martha)" at bounding box center [277, 229] width 268 height 24
click at [148, 234] on textarea "Copper Penny Rag (Mier, Martha)" at bounding box center [277, 229] width 268 height 24
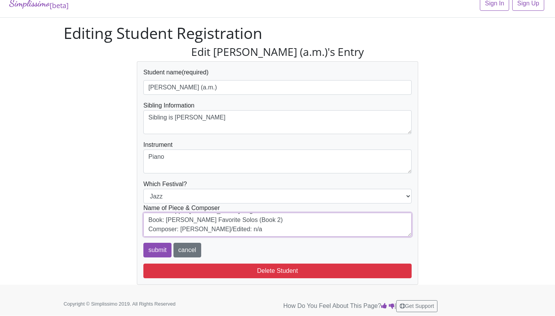
scroll to position [19, 0]
type textarea "Piece: Copper Penny Rag Book: Martha Mier's Favorite Solos (Book 2) Composer: M…"
click at [155, 250] on input "submit" at bounding box center [157, 250] width 28 height 15
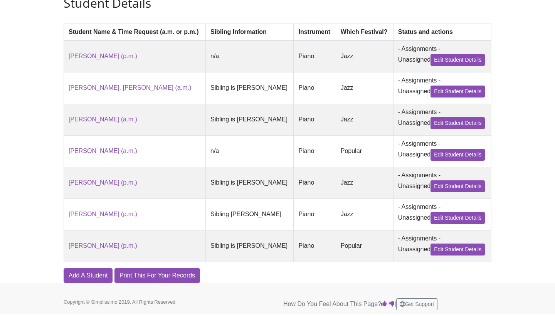
scroll to position [214, 0]
click at [440, 156] on link "Edit Student Details" at bounding box center [458, 155] width 54 height 12
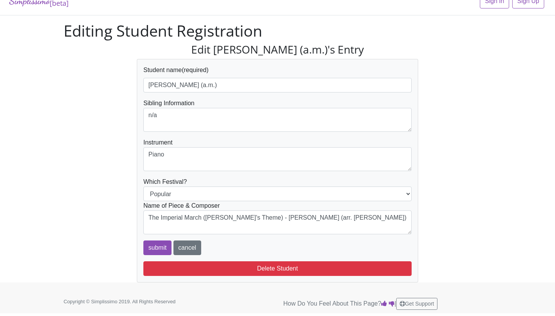
scroll to position [12, 0]
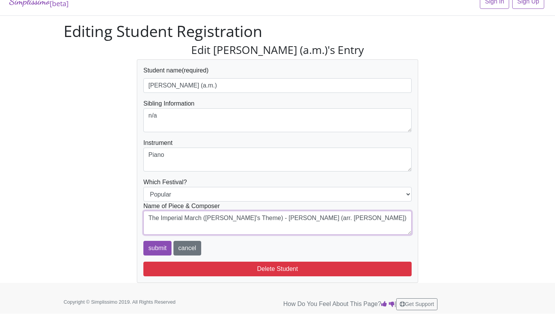
click at [370, 221] on textarea "The Imperial March (Darth Vader's Theme) - Williams, John (arr. Coates, Dan)" at bounding box center [277, 223] width 268 height 24
paste textarea "Piece: Jelly Bean Rag Book: Jazz, Rag & Blues (Book 2) Composer: [PERSON_NAME]/…"
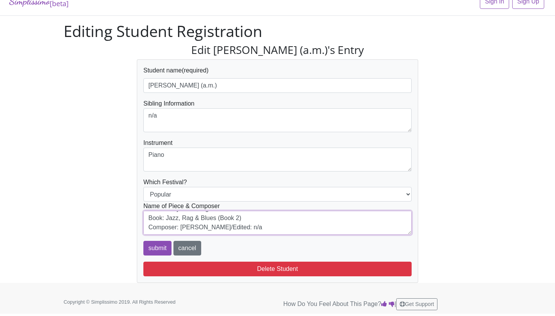
drag, startPoint x: 193, startPoint y: 217, endPoint x: 269, endPoint y: 217, distance: 76.3
click at [269, 217] on textarea "The Imperial March (Darth Vader's Theme) - Williams, John (arr. Coates, Dan)" at bounding box center [277, 223] width 268 height 24
drag, startPoint x: 215, startPoint y: 229, endPoint x: 205, endPoint y: 229, distance: 10.0
click at [205, 229] on textarea "The Imperial March (Darth Vader's Theme) - Williams, John (arr. Coates, Dan)" at bounding box center [277, 223] width 268 height 24
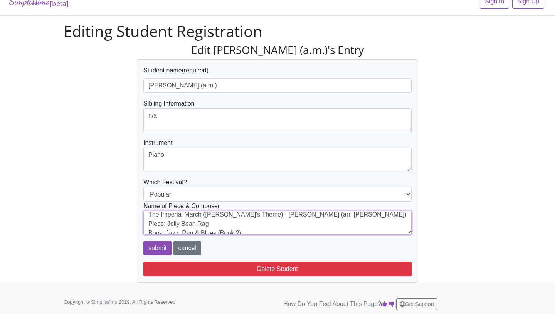
scroll to position [0, 0]
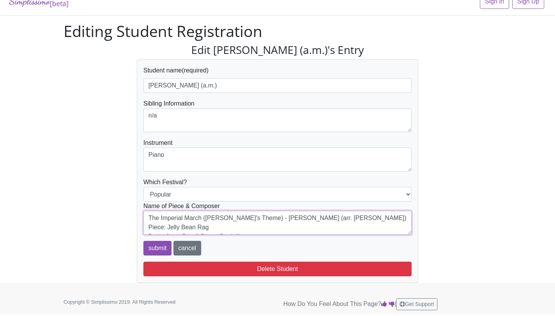
drag, startPoint x: 147, startPoint y: 219, endPoint x: 152, endPoint y: 219, distance: 4.6
click at [152, 219] on textarea "The Imperial March (Darth Vader's Theme) - Williams, John (arr. Coates, Dan)" at bounding box center [277, 223] width 268 height 24
drag, startPoint x: 167, startPoint y: 225, endPoint x: 258, endPoint y: 224, distance: 91.0
click at [258, 224] on textarea "The Imperial March (Darth Vader's Theme) - Williams, John (arr. Coates, Dan)" at bounding box center [277, 223] width 268 height 24
drag, startPoint x: 377, startPoint y: 218, endPoint x: 111, endPoint y: 219, distance: 265.6
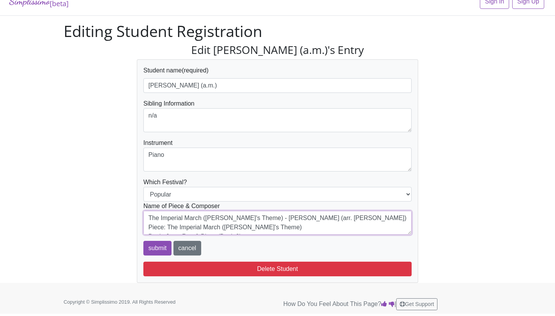
click at [111, 219] on div "Edit Nip, Nathaniel (a.m.)'s Entry Student name (required) Nip, Nathaniel (a.m.…" at bounding box center [277, 164] width 439 height 240
click at [148, 226] on textarea "The Imperial March (Darth Vader's Theme) - Williams, John (arr. Coates, Dan)" at bounding box center [277, 223] width 268 height 24
drag, startPoint x: 167, startPoint y: 220, endPoint x: 271, endPoint y: 219, distance: 104.5
click at [267, 220] on textarea "The Imperial March (Darth Vader's Theme) - Williams, John (arr. Coates, Dan)" at bounding box center [277, 223] width 268 height 24
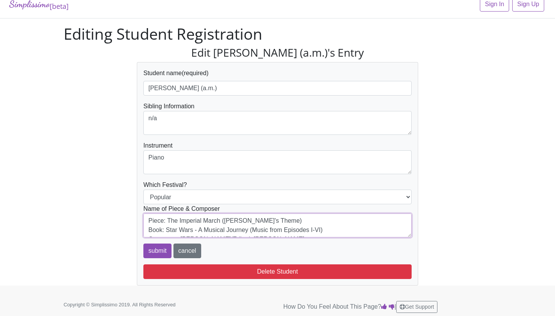
scroll to position [8, 0]
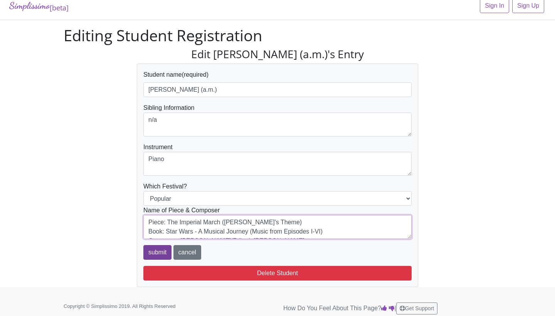
type textarea "Piece: The Imperial March (Darth Vader's Theme) Book: Star Wars - A Musical Jou…"
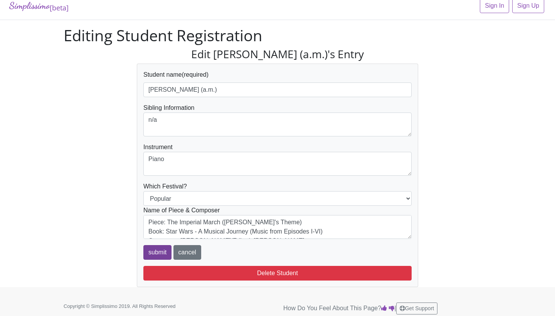
click at [156, 250] on input "submit" at bounding box center [157, 252] width 28 height 15
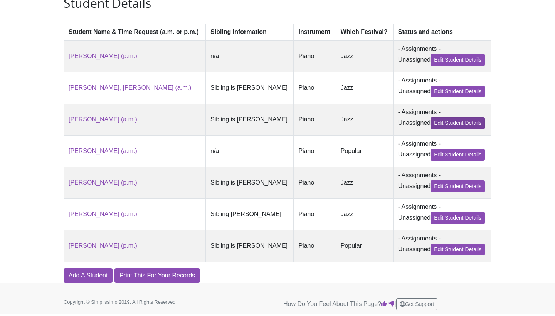
scroll to position [214, 0]
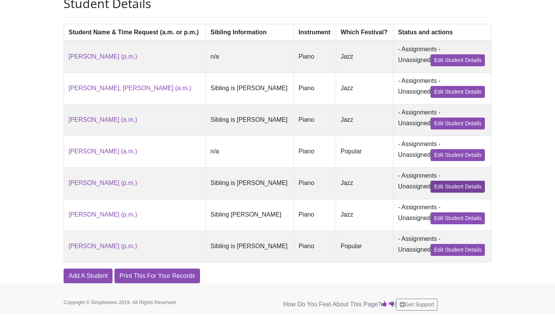
click at [444, 185] on link "Edit Student Details" at bounding box center [458, 187] width 54 height 12
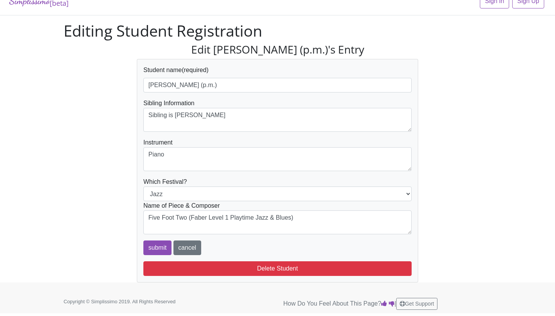
scroll to position [12, 0]
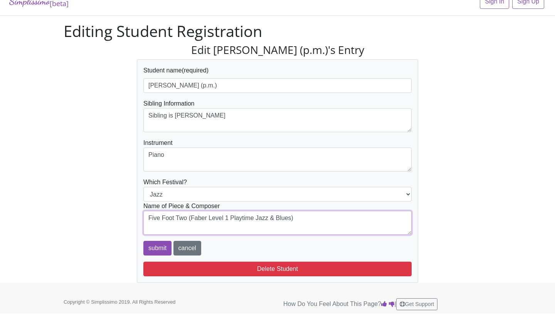
click at [319, 214] on textarea "Five Foot Two (Faber Level 1 Playtime Jazz & Blues)" at bounding box center [277, 223] width 268 height 24
paste textarea "Piece: Jelly Bean Rag Book: Jazz, Rag & Blues (Book 2) Composer: [PERSON_NAME]/…"
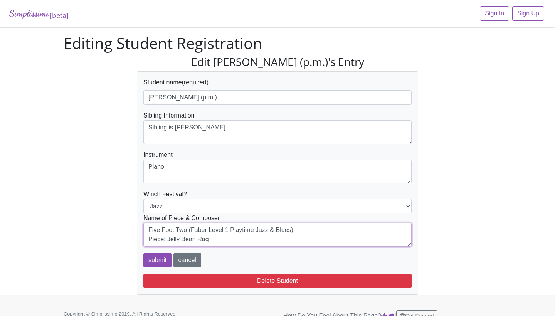
drag, startPoint x: 185, startPoint y: 230, endPoint x: 165, endPoint y: 230, distance: 19.7
click at [165, 230] on textarea "Five Foot Two (Faber Level 1 Playtime Jazz & Blues)" at bounding box center [277, 235] width 268 height 24
drag, startPoint x: 169, startPoint y: 237, endPoint x: 226, endPoint y: 236, distance: 57.1
click at [226, 236] on textarea "Five Foot Two (Faber Level 1 Playtime Jazz & Blues)" at bounding box center [277, 235] width 268 height 24
drag, startPoint x: 187, startPoint y: 230, endPoint x: 111, endPoint y: 229, distance: 76.0
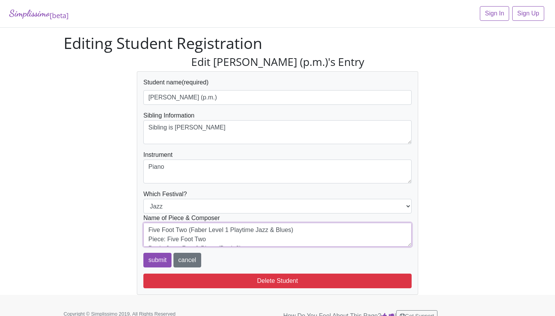
click at [111, 229] on div "Edit [PERSON_NAME] (p.m.)'s Entry Student name (required) [PERSON_NAME] (p.m.) …" at bounding box center [277, 176] width 439 height 240
drag, startPoint x: 155, startPoint y: 231, endPoint x: 187, endPoint y: 230, distance: 31.2
click at [187, 230] on textarea "Five Foot Two (Faber Level 1 Playtime Jazz & Blues)" at bounding box center [277, 235] width 268 height 24
drag, startPoint x: 191, startPoint y: 229, endPoint x: 244, endPoint y: 229, distance: 53.6
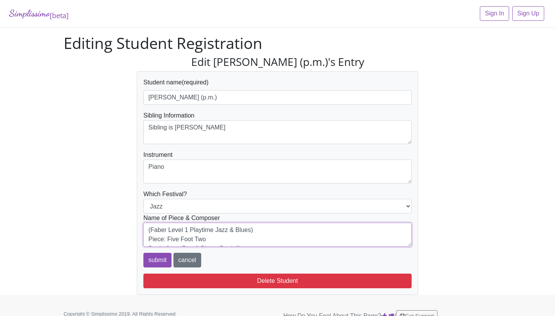
click at [244, 229] on textarea "Five Foot Two (Faber Level 1 Playtime Jazz & Blues)" at bounding box center [277, 235] width 268 height 24
click at [168, 230] on textarea "Five Foot Two (Faber Level 1 Playtime Jazz & Blues)" at bounding box center [277, 235] width 268 height 24
drag, startPoint x: 244, startPoint y: 233, endPoint x: 266, endPoint y: 233, distance: 21.2
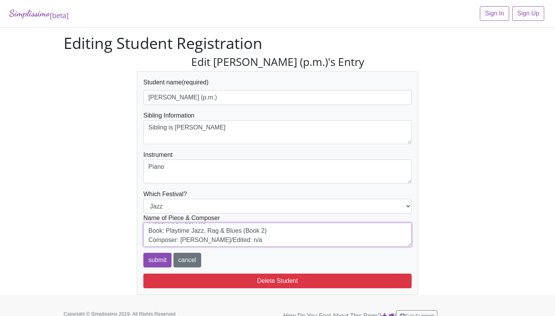
click at [266, 233] on textarea "Five Foot Two (Faber Level 1 Playtime Jazz & Blues)" at bounding box center [277, 235] width 268 height 24
drag, startPoint x: 221, startPoint y: 239, endPoint x: 183, endPoint y: 238, distance: 38.2
click at [183, 238] on textarea "Five Foot Two (Faber Level 1 Playtime Jazz & Blues)" at bounding box center [277, 235] width 268 height 24
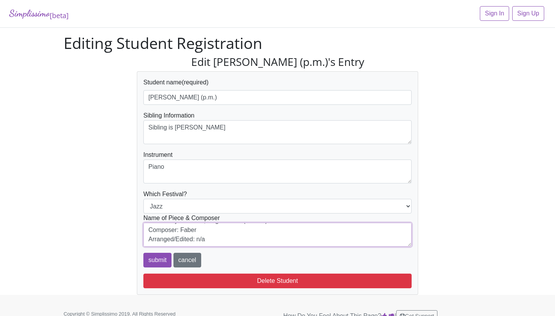
drag, startPoint x: 197, startPoint y: 242, endPoint x: 221, endPoint y: 241, distance: 24.3
click at [220, 242] on textarea "Five Foot Two (Faber Level 1 Playtime Jazz & Blues)" at bounding box center [277, 235] width 268 height 24
drag, startPoint x: 268, startPoint y: 229, endPoint x: 134, endPoint y: 229, distance: 133.8
click at [134, 229] on div "Edit Palikhe, Shasta (p.m.)'s Entry Student name (required) Palikhe, Shasta (p.…" at bounding box center [277, 176] width 293 height 240
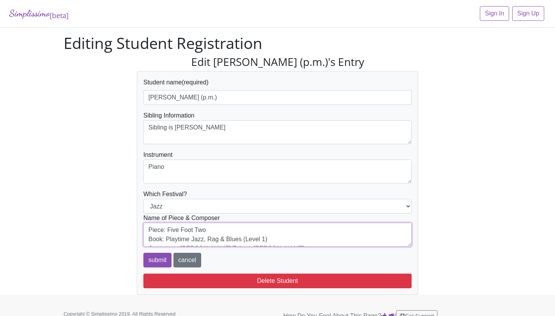
click at [148, 239] on textarea "Five Foot Two (Faber Level 1 Playtime Jazz & Blues)" at bounding box center [277, 235] width 268 height 24
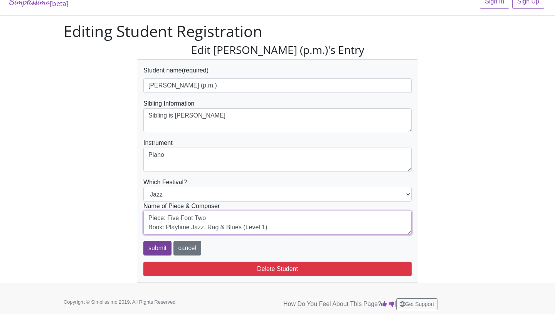
type textarea "Piece: Five Foot Two Book: Playtime Jazz, Rag & Blues (Level 1) Composer: Faber…"
click at [162, 246] on input "submit" at bounding box center [157, 248] width 28 height 15
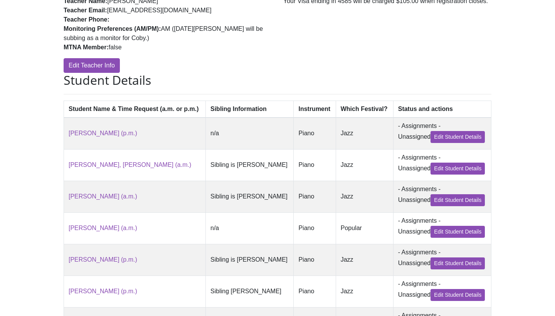
scroll to position [214, 0]
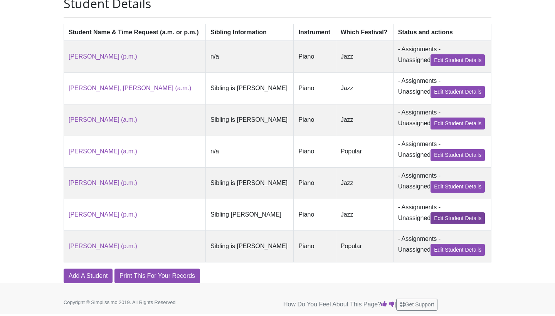
click at [439, 222] on link "Edit Student Details" at bounding box center [458, 218] width 54 height 12
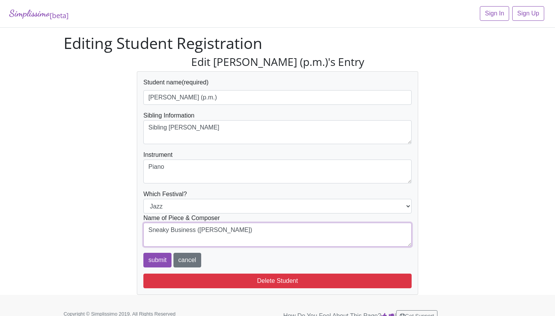
click at [242, 234] on textarea "Sneaky Business ([PERSON_NAME])" at bounding box center [277, 235] width 268 height 24
paste textarea "Piece: Jelly Bean Rag Book: Jazz, Rag & Blues (Book 2) Composer: [PERSON_NAME]/…"
drag, startPoint x: 169, startPoint y: 239, endPoint x: 349, endPoint y: 208, distance: 183.0
click at [343, 213] on form "Student name (required) [PERSON_NAME] (p.m.) Sibling Information Sibling [PERSO…" at bounding box center [277, 173] width 268 height 190
click at [211, 242] on textarea "Sneaky Business ([PERSON_NAME])" at bounding box center [277, 235] width 268 height 24
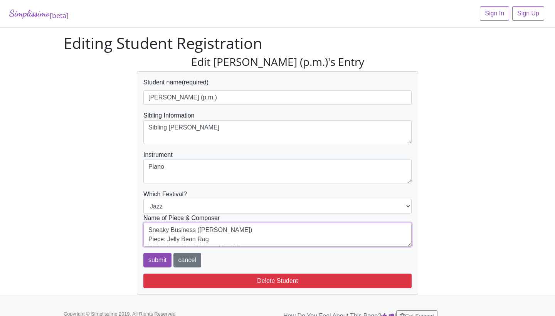
drag, startPoint x: 168, startPoint y: 239, endPoint x: 264, endPoint y: 238, distance: 96.8
click at [263, 239] on textarea "Sneaky Business ([PERSON_NAME])" at bounding box center [277, 235] width 268 height 24
drag, startPoint x: 282, startPoint y: 227, endPoint x: 117, endPoint y: 227, distance: 165.0
click at [117, 227] on div "Edit Perales, Brayden (p.m.)'s Entry Student name (required) Perales, Brayden (…" at bounding box center [277, 176] width 439 height 240
click at [145, 239] on textarea "Sneaky Business (Mier, Martha)" at bounding box center [277, 235] width 268 height 24
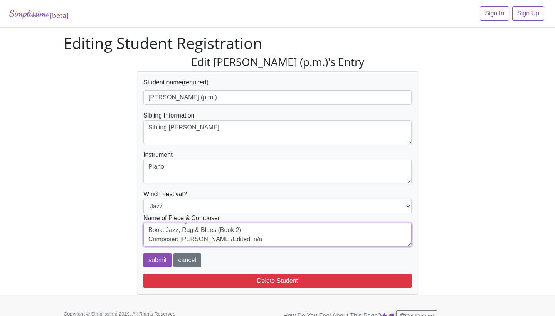
scroll to position [9, 0]
click at [239, 231] on textarea "Sneaky Business (Mier, Martha)" at bounding box center [277, 235] width 268 height 24
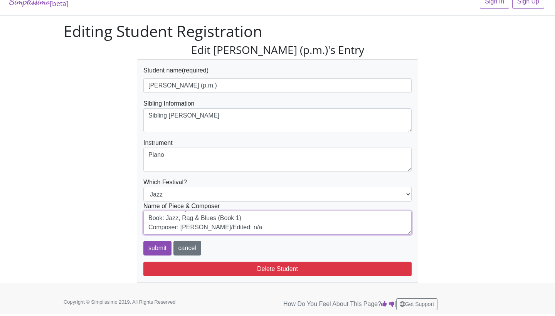
scroll to position [19, 0]
type textarea "Piece: Sneaky Business Book: Jazz, Rag & Blues (Book 1) Composer: [PERSON_NAME]…"
click at [156, 253] on input "submit" at bounding box center [157, 248] width 28 height 15
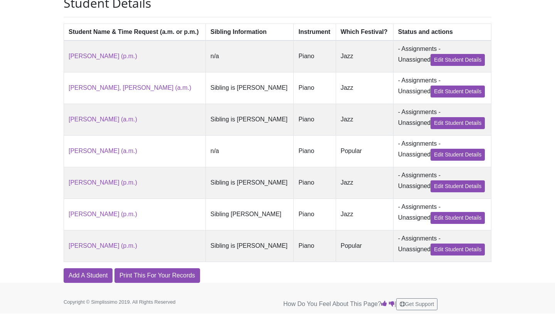
scroll to position [214, 0]
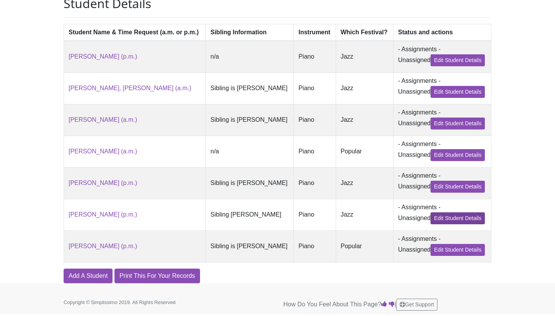
click at [436, 220] on link "Edit Student Details" at bounding box center [458, 218] width 54 height 12
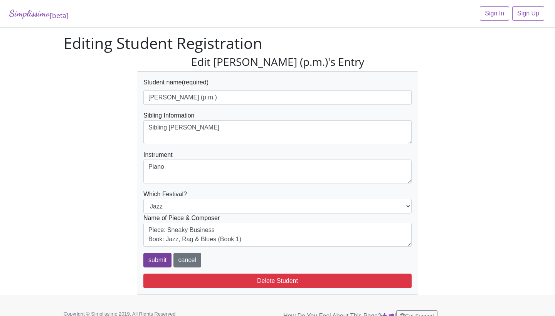
click at [157, 259] on input "submit" at bounding box center [157, 260] width 28 height 15
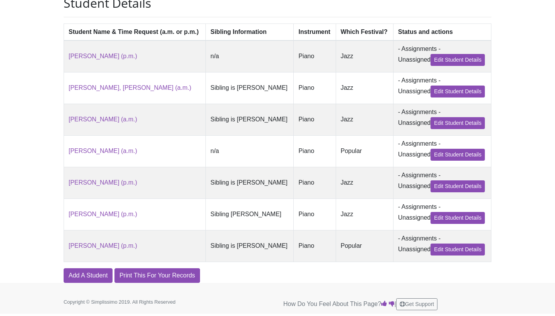
scroll to position [214, 0]
click at [441, 246] on link "Edit Student Details" at bounding box center [458, 250] width 54 height 12
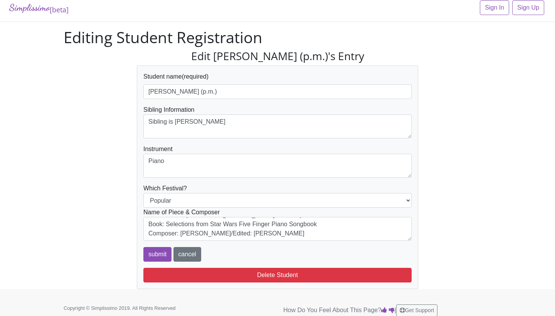
scroll to position [8, 0]
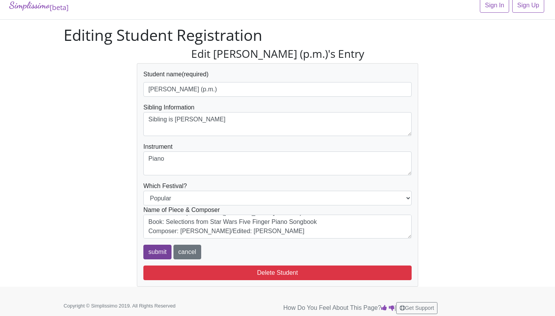
click at [156, 246] on input "submit" at bounding box center [157, 252] width 28 height 15
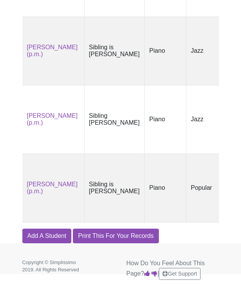
scroll to position [641, 0]
click at [51, 234] on link "Add A Student" at bounding box center [46, 236] width 49 height 15
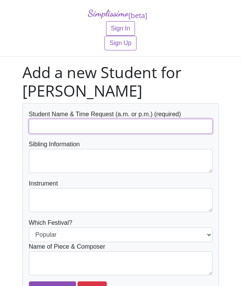
click at [85, 129] on input "text" at bounding box center [121, 126] width 184 height 15
type input "Qi, Moli"
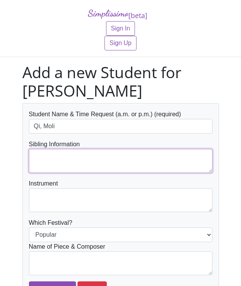
click at [76, 155] on textarea at bounding box center [121, 161] width 184 height 24
type textarea "n/a"
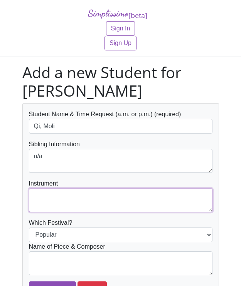
click at [67, 202] on textarea at bounding box center [121, 201] width 184 height 24
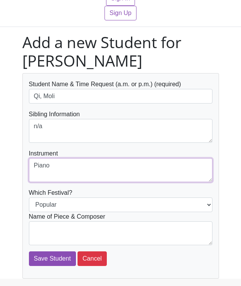
scroll to position [45, 0]
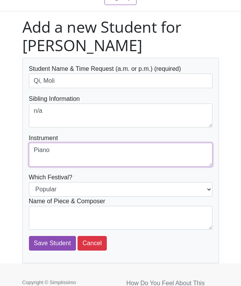
type textarea "Piano"
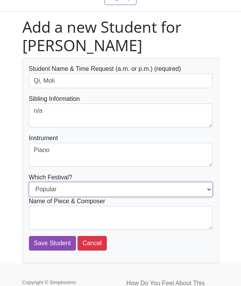
select select "Jazz"
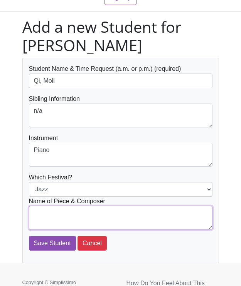
click at [83, 217] on textarea at bounding box center [121, 218] width 184 height 24
paste textarea "Piece: Jelly Bean Rag Book: Jazz, Rag & Blues (Book 2) Composer: Mier, Martha A…"
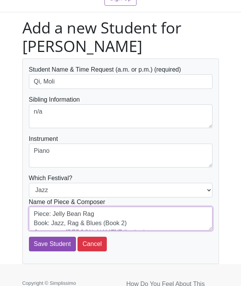
scroll to position [0, 0]
drag, startPoint x: 52, startPoint y: 213, endPoint x: 132, endPoint y: 213, distance: 79.8
click at [132, 213] on textarea "Piece: Jelly Bean Rag Book: Jazz, Rag & Blues (Book 2) Composer: Mier, Martha A…" at bounding box center [121, 219] width 184 height 24
drag, startPoint x: 52, startPoint y: 223, endPoint x: 187, endPoint y: 223, distance: 134.5
click at [187, 223] on textarea "Piece: Sneaky Business Book: Jazz, Rag & Blues (Book 2) Composer: Mier, Martha …" at bounding box center [121, 219] width 184 height 24
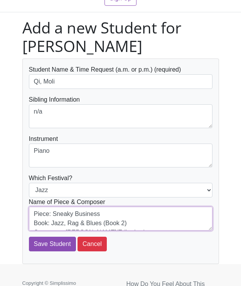
click at [116, 224] on textarea "Piece: Sneaky Business Book: Jazz, Rag & Blues (Book 2) Composer: Mier, Martha …" at bounding box center [121, 219] width 184 height 24
drag, startPoint x: 106, startPoint y: 223, endPoint x: 116, endPoint y: 223, distance: 9.3
click at [115, 223] on textarea "Piece: Sneaky Business Book: Jazz, Rag & Blues (Book 2) Composer: Mier, Martha …" at bounding box center [121, 219] width 184 height 24
click at [121, 223] on textarea "Piece: Sneaky Business Book: Jazz, Rag & Blues (Book 2) Composer: Mier, Martha …" at bounding box center [121, 219] width 184 height 24
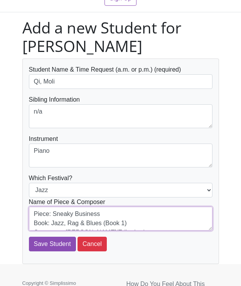
click at [151, 227] on textarea "Piece: Sneaky Business Book: Jazz, Rag & Blues (Book 1) Composer: Mier, Martha …" at bounding box center [121, 219] width 184 height 24
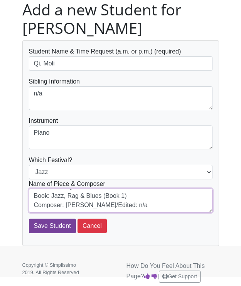
scroll to position [19, 0]
type textarea "Piece: Sneaky Business Book: Jazz, Rag & Blues (Book 1) Composer: Mier, Martha …"
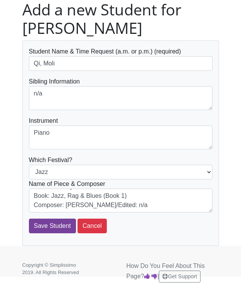
click at [59, 222] on input "Save Student" at bounding box center [52, 226] width 47 height 15
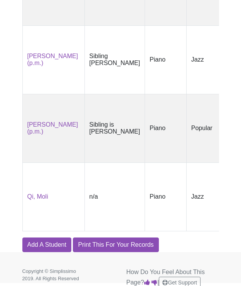
scroll to position [688, 0]
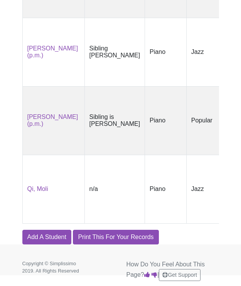
click at [227, 217] on link "Edit Student Details" at bounding box center [244, 203] width 35 height 28
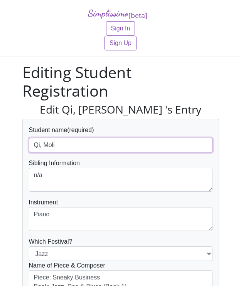
click at [67, 143] on input "Qi, Moli" at bounding box center [121, 145] width 184 height 15
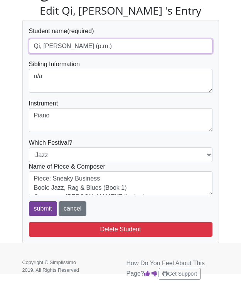
scroll to position [99, 0]
type input "Qi, Moli (p.m.)"
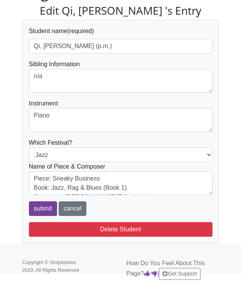
click at [37, 211] on input "submit" at bounding box center [43, 209] width 28 height 15
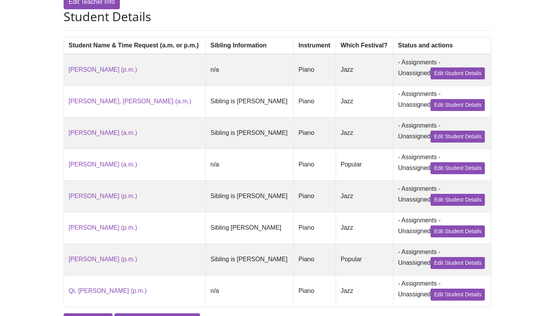
scroll to position [200, 0]
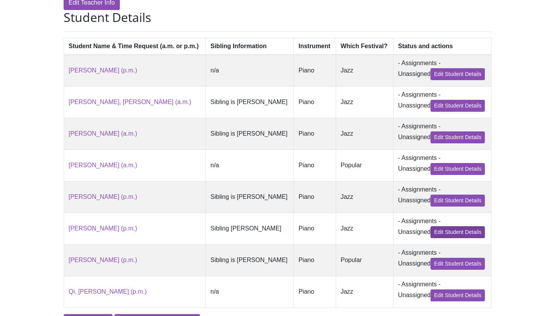
click at [241, 236] on link "Edit Student Details" at bounding box center [458, 232] width 54 height 12
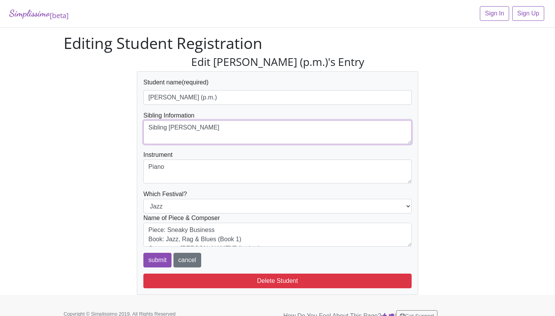
click at [170, 128] on textarea "Sibling [PERSON_NAME]" at bounding box center [277, 132] width 268 height 24
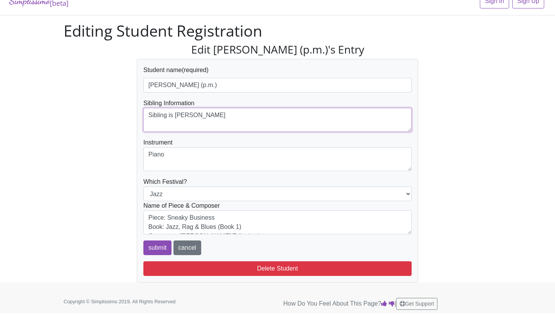
scroll to position [12, 0]
type textarea "Sibling is [PERSON_NAME]"
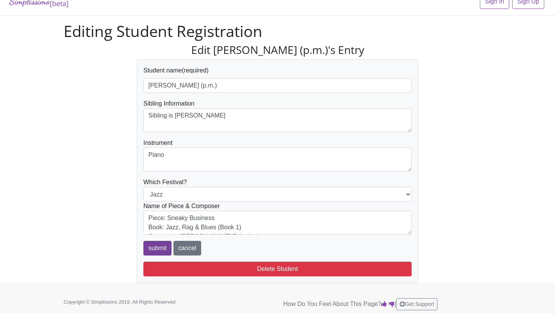
click at [153, 246] on input "submit" at bounding box center [157, 248] width 28 height 15
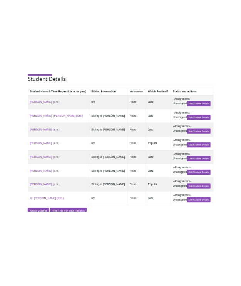
scroll to position [202, 0]
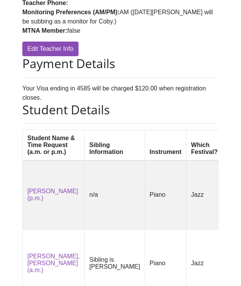
click at [57, 1] on strong "Teacher Phone:" at bounding box center [45, 3] width 46 height 7
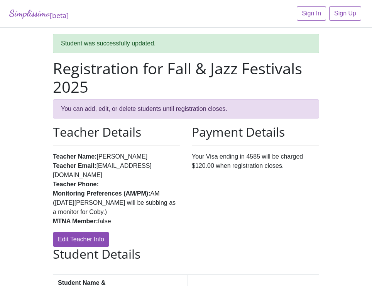
scroll to position [0, 0]
click at [97, 232] on link "Edit Teacher Info" at bounding box center [81, 239] width 56 height 15
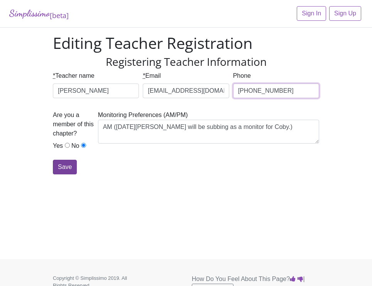
type input "(254) 230-7556"
click at [68, 164] on input "Save" at bounding box center [65, 167] width 24 height 15
